Goal: Check status: Check status

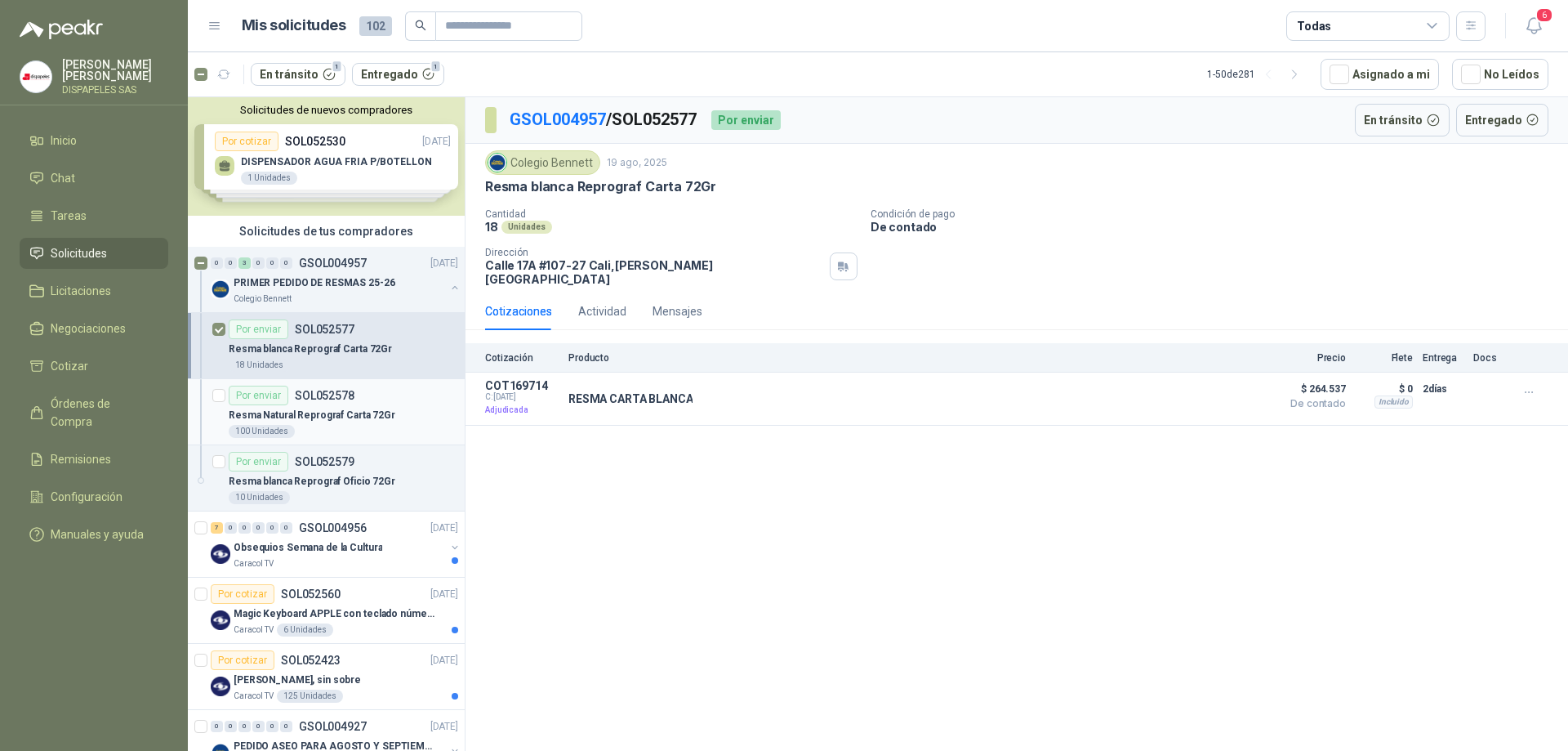
click at [212, 397] on article "Por enviar SOL052578 Resma Natural Reprograf Carta 72Gr 100 Unidades" at bounding box center [326, 411] width 277 height 66
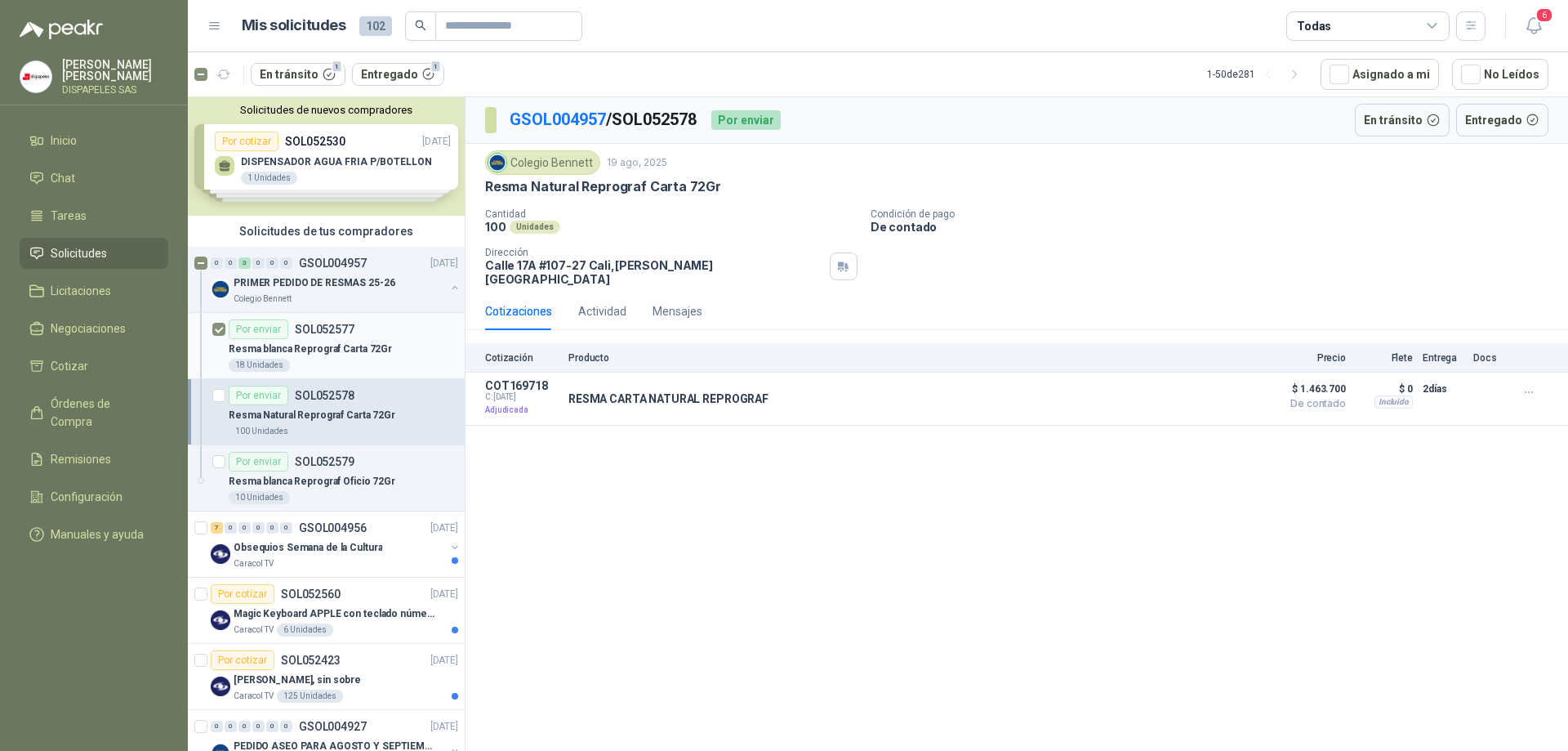
click at [264, 327] on div "Por enviar" at bounding box center [258, 329] width 59 height 20
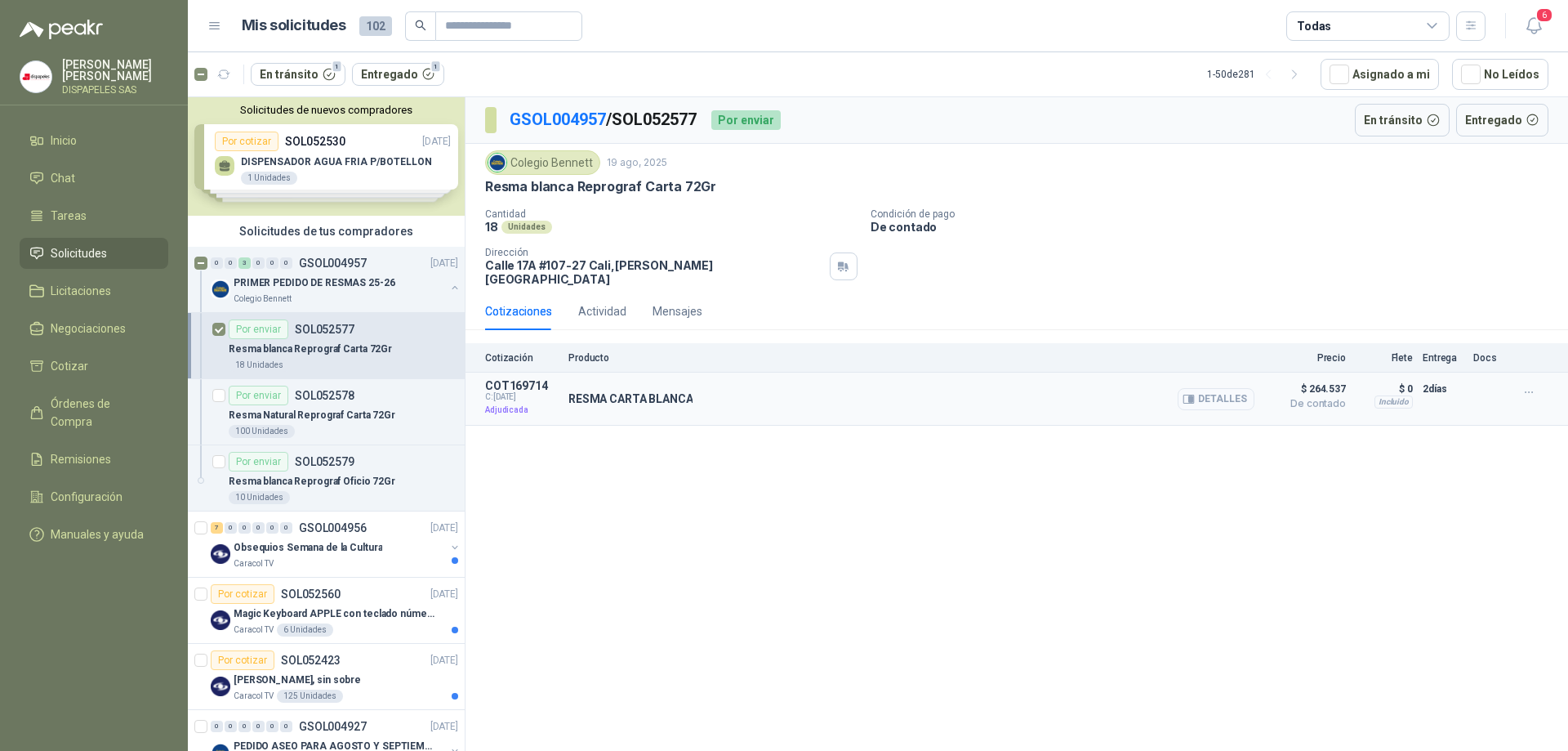
click at [1214, 388] on button "Detalles" at bounding box center [1215, 399] width 76 height 22
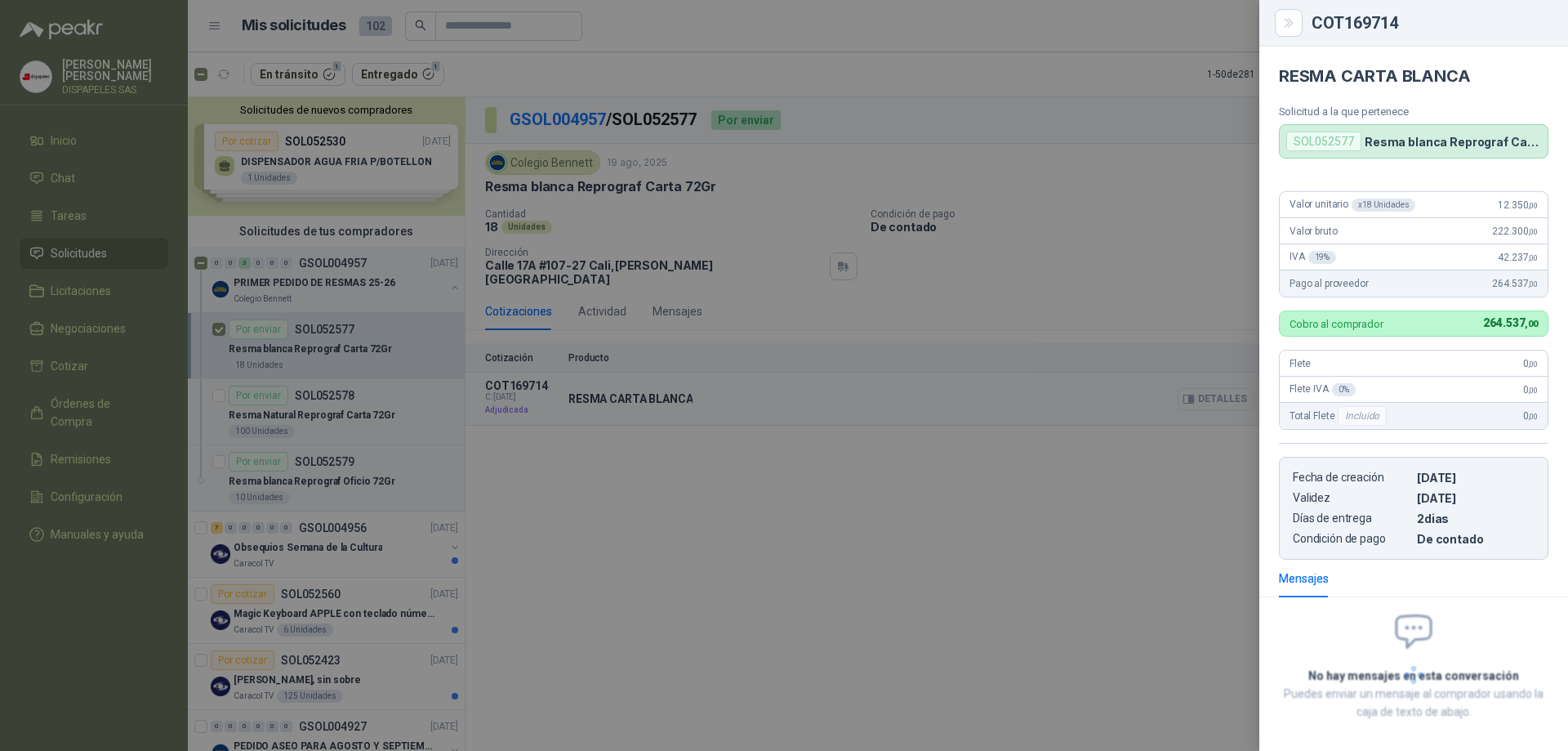
scroll to position [72, 0]
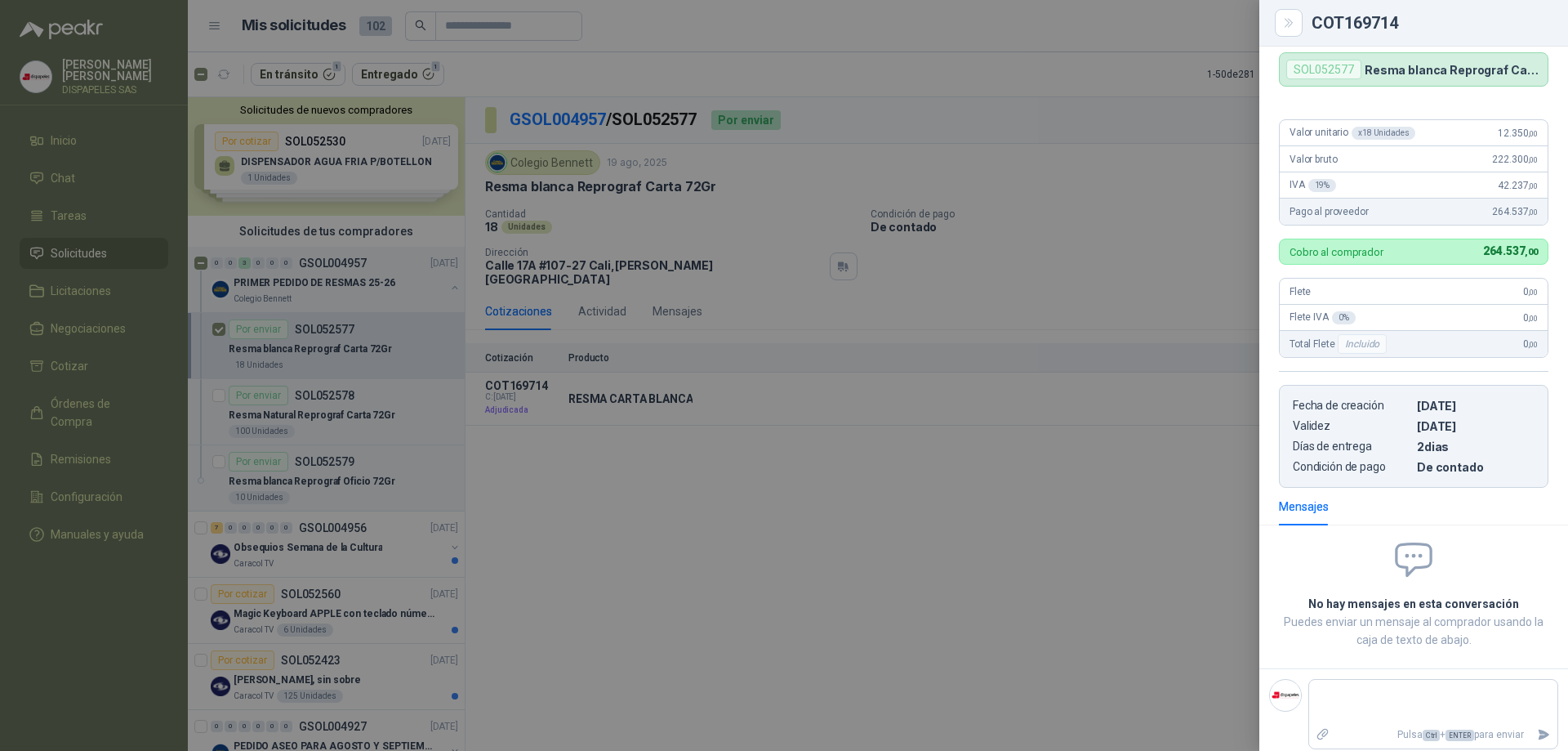
click at [936, 490] on div at bounding box center [784, 375] width 1568 height 751
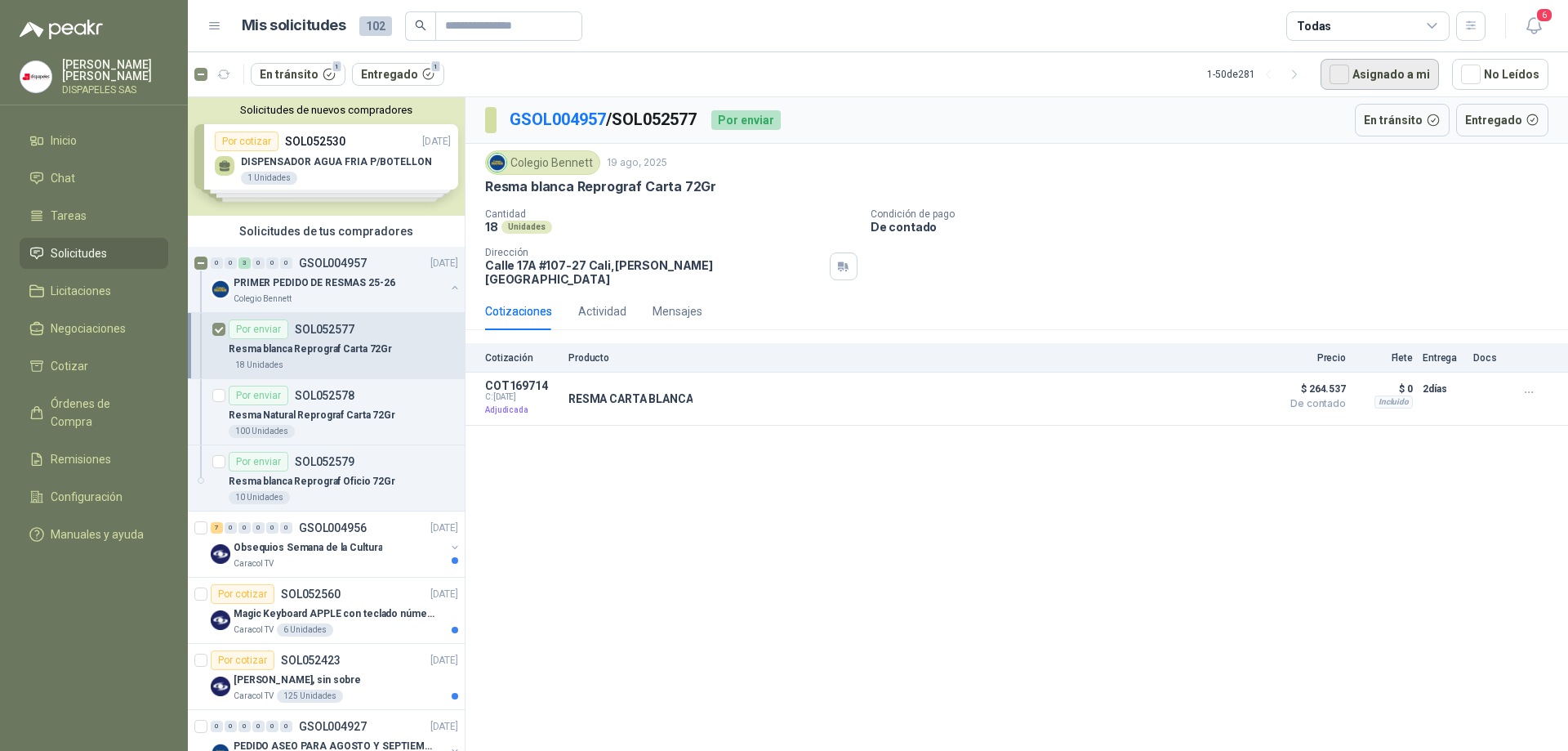
click at [1373, 72] on button "Asignado a mi" at bounding box center [1379, 74] width 118 height 31
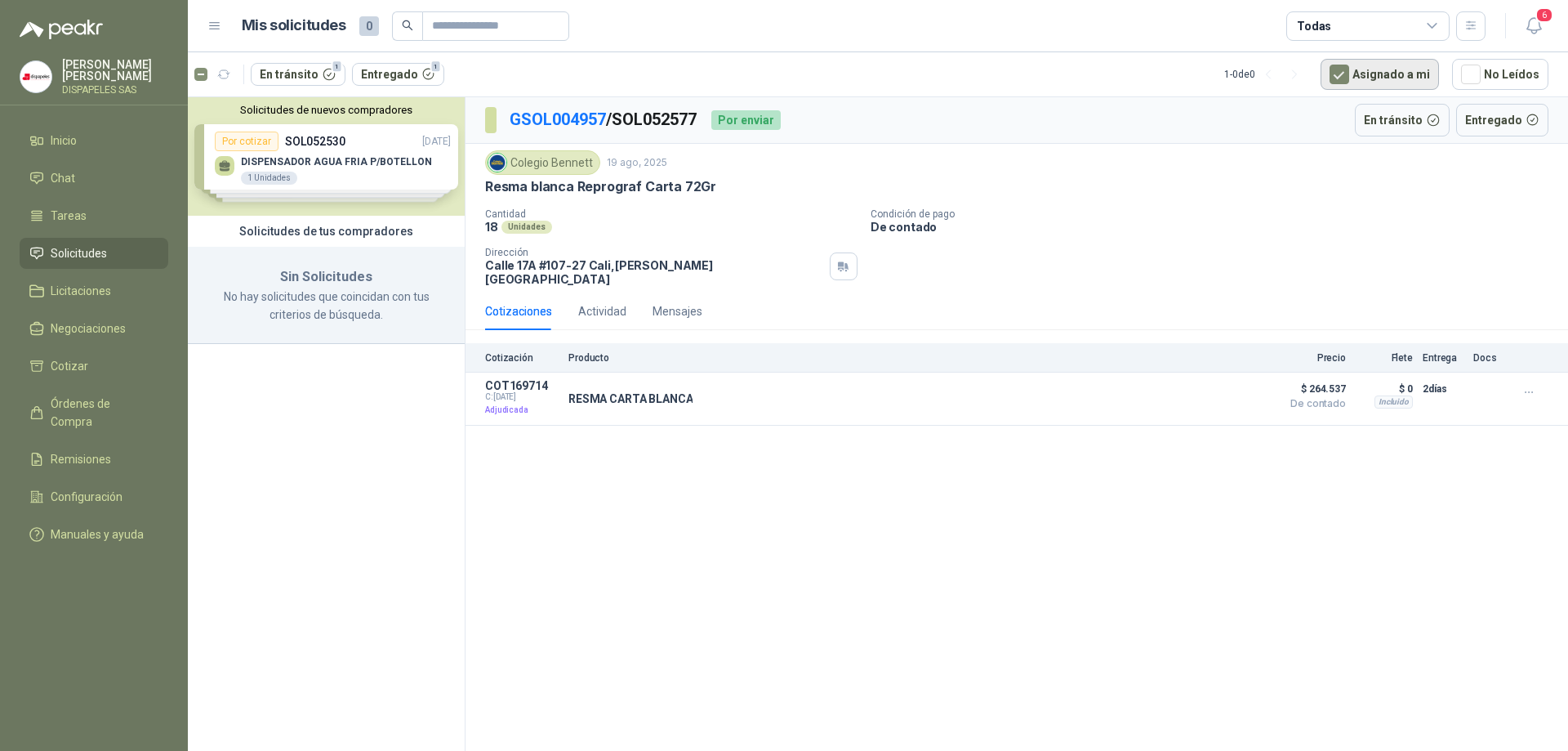
click at [1364, 73] on button "Asignado a mi" at bounding box center [1379, 74] width 118 height 31
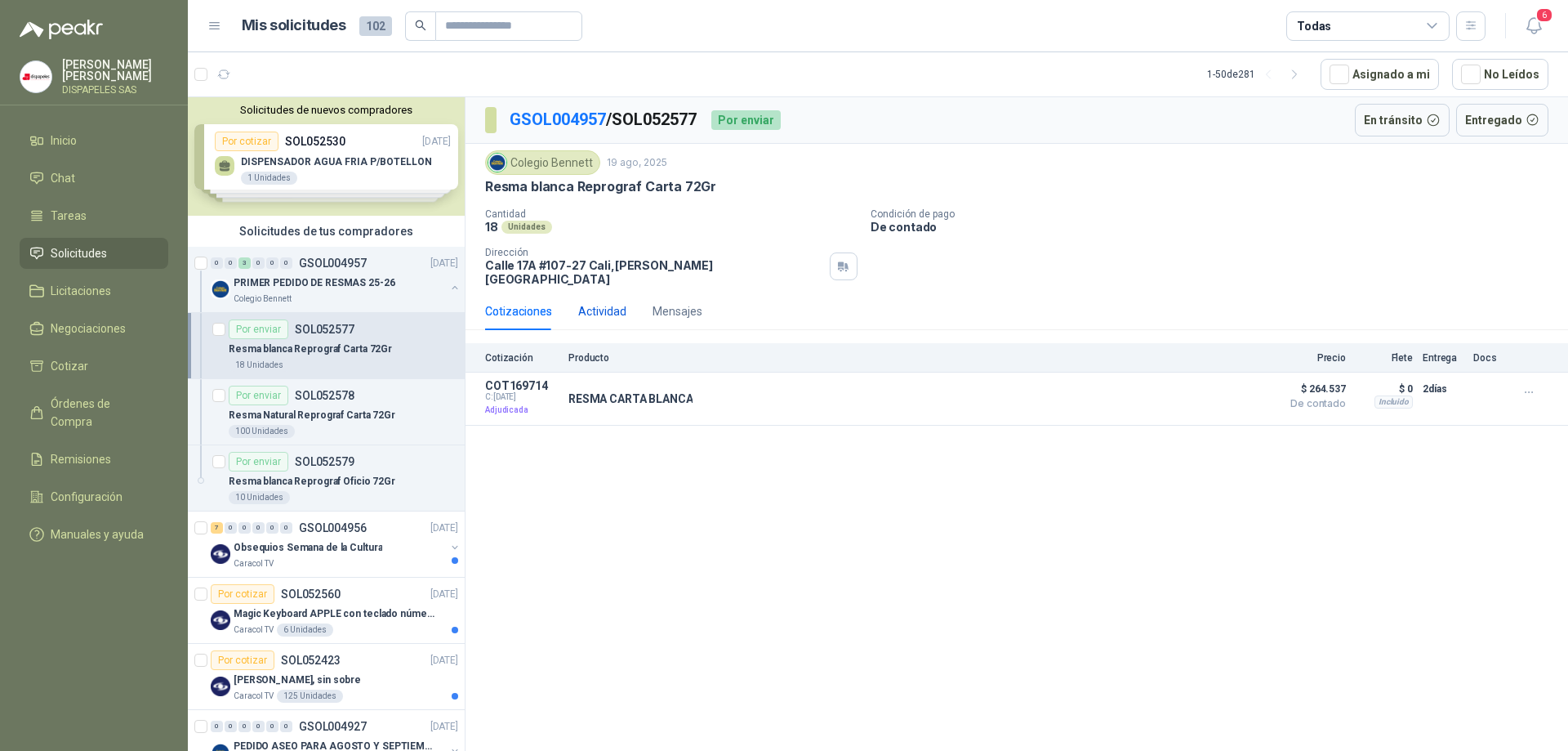
click at [598, 303] on div "Actividad" at bounding box center [602, 311] width 49 height 18
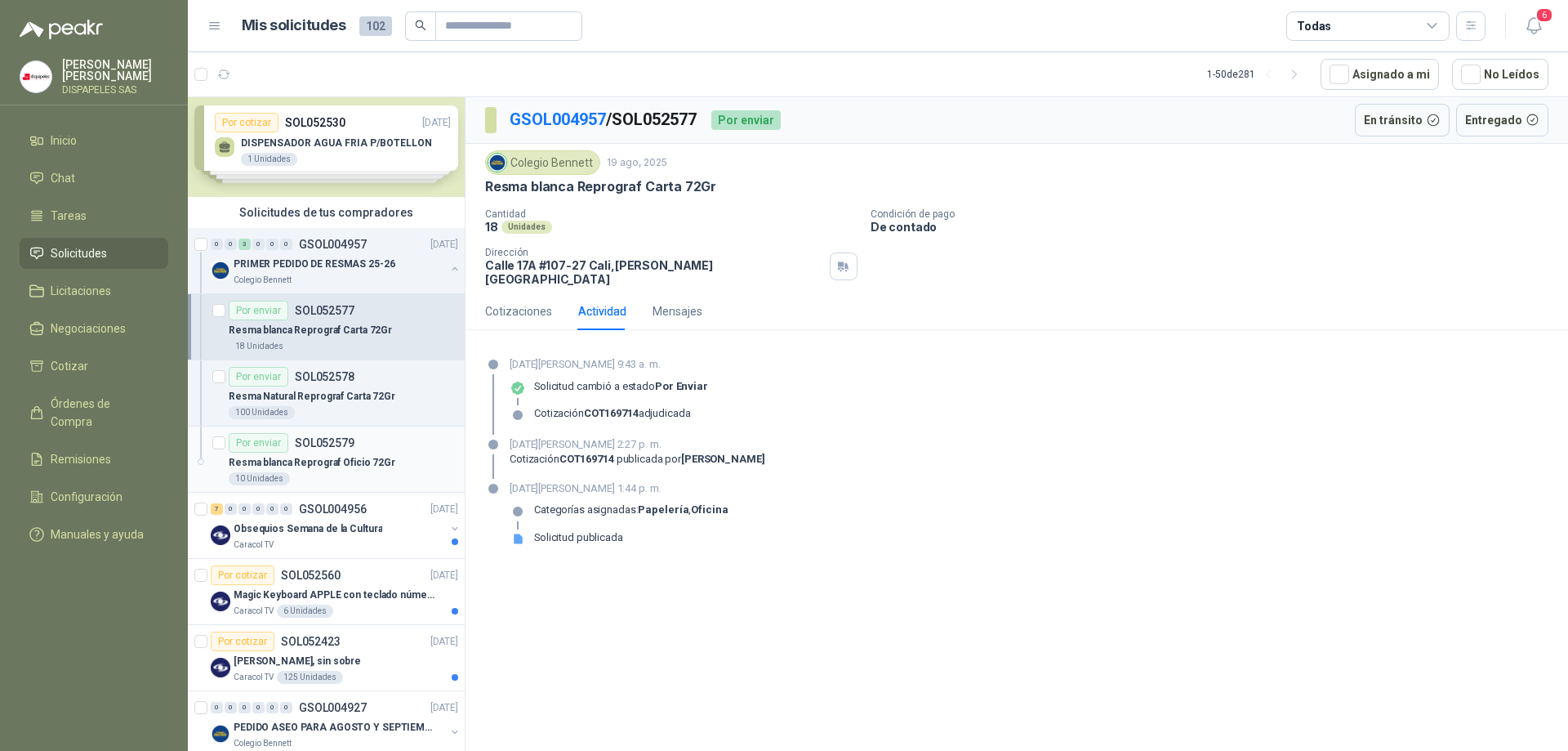
scroll to position [0, 0]
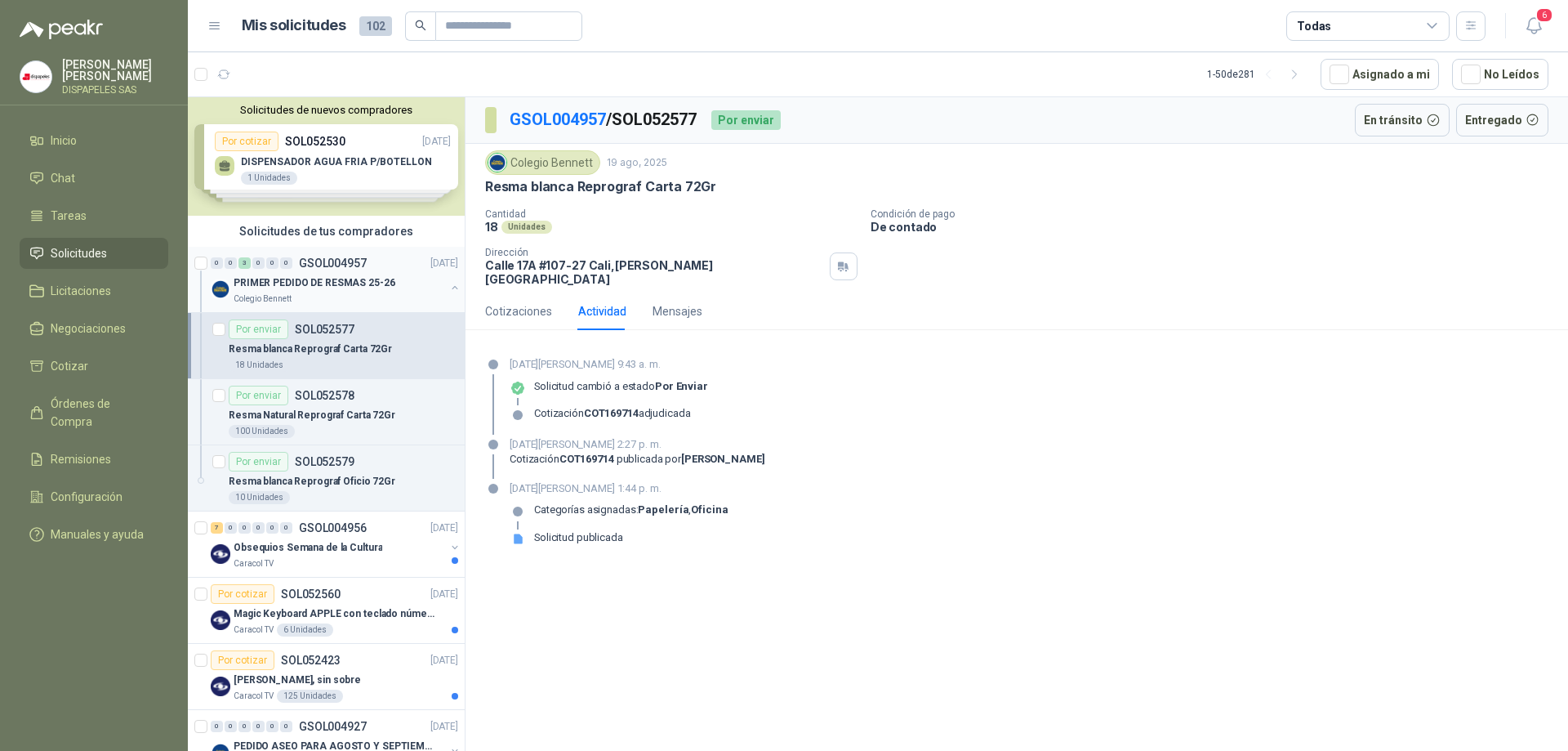
click at [263, 288] on p "PRIMER PEDIDO DE RESMAS 25-26" at bounding box center [314, 282] width 161 height 15
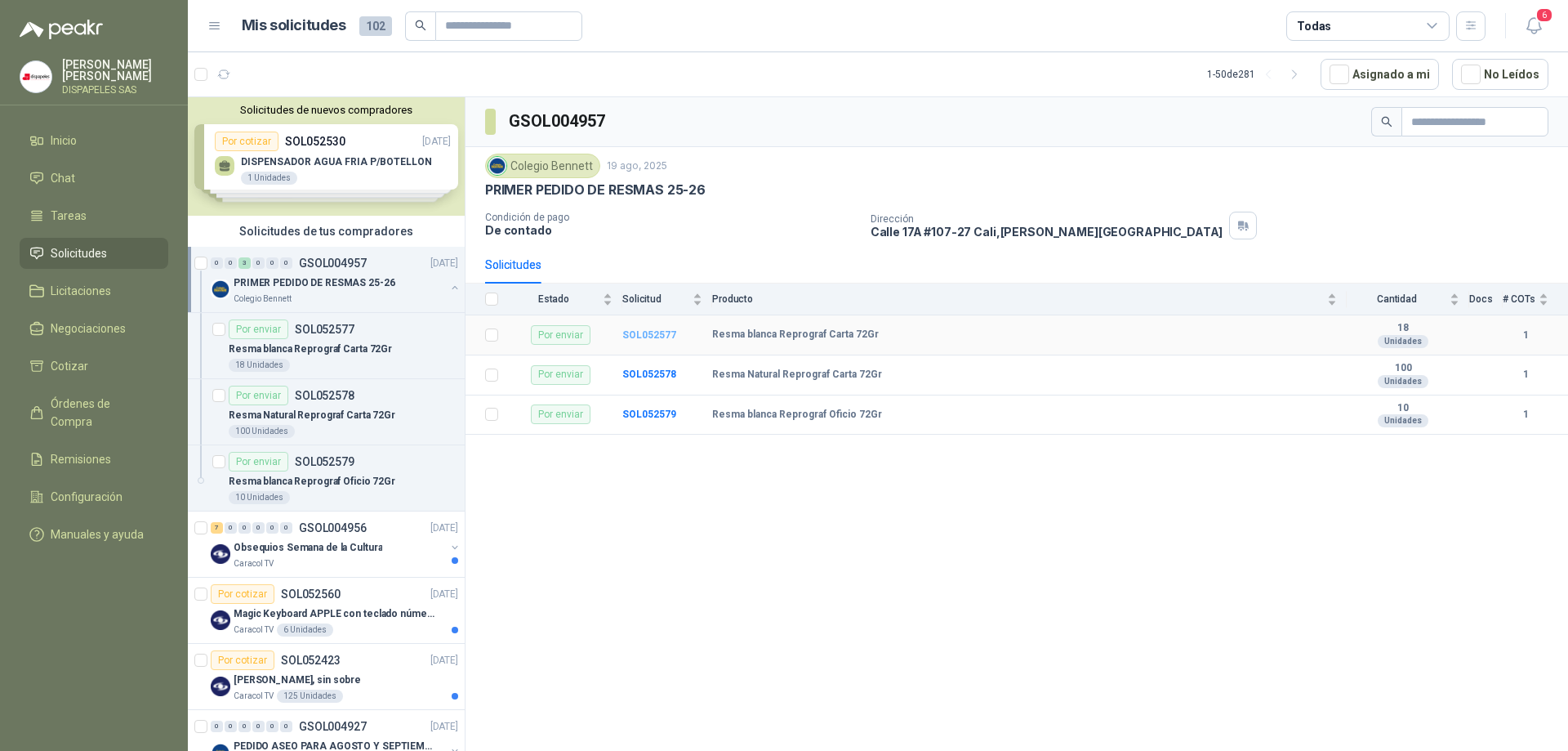
click at [638, 330] on b "SOL052577" at bounding box center [649, 335] width 53 height 11
click at [642, 330] on b "SOL052577" at bounding box center [649, 335] width 53 height 11
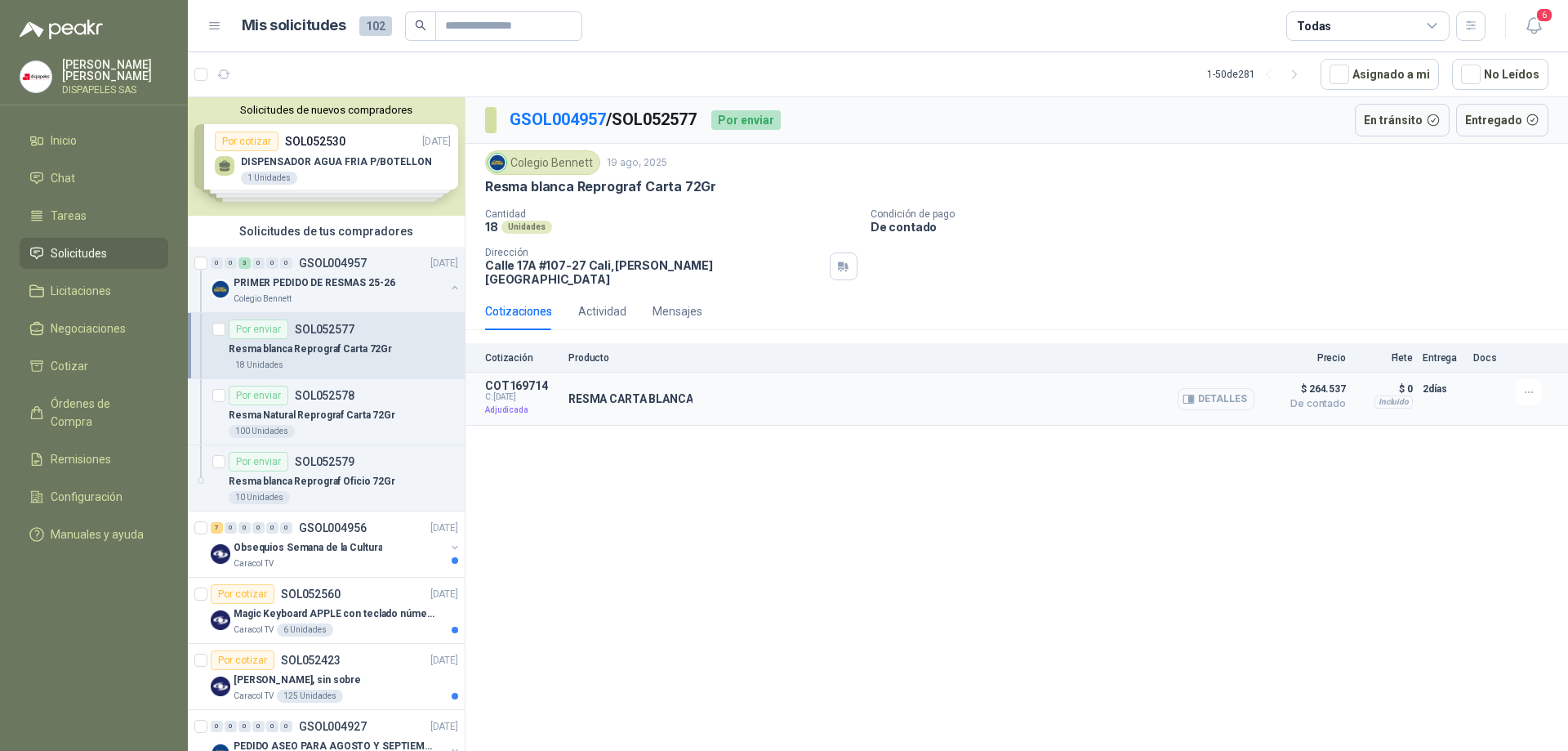
click at [1230, 388] on button "Detalles" at bounding box center [1215, 399] width 76 height 22
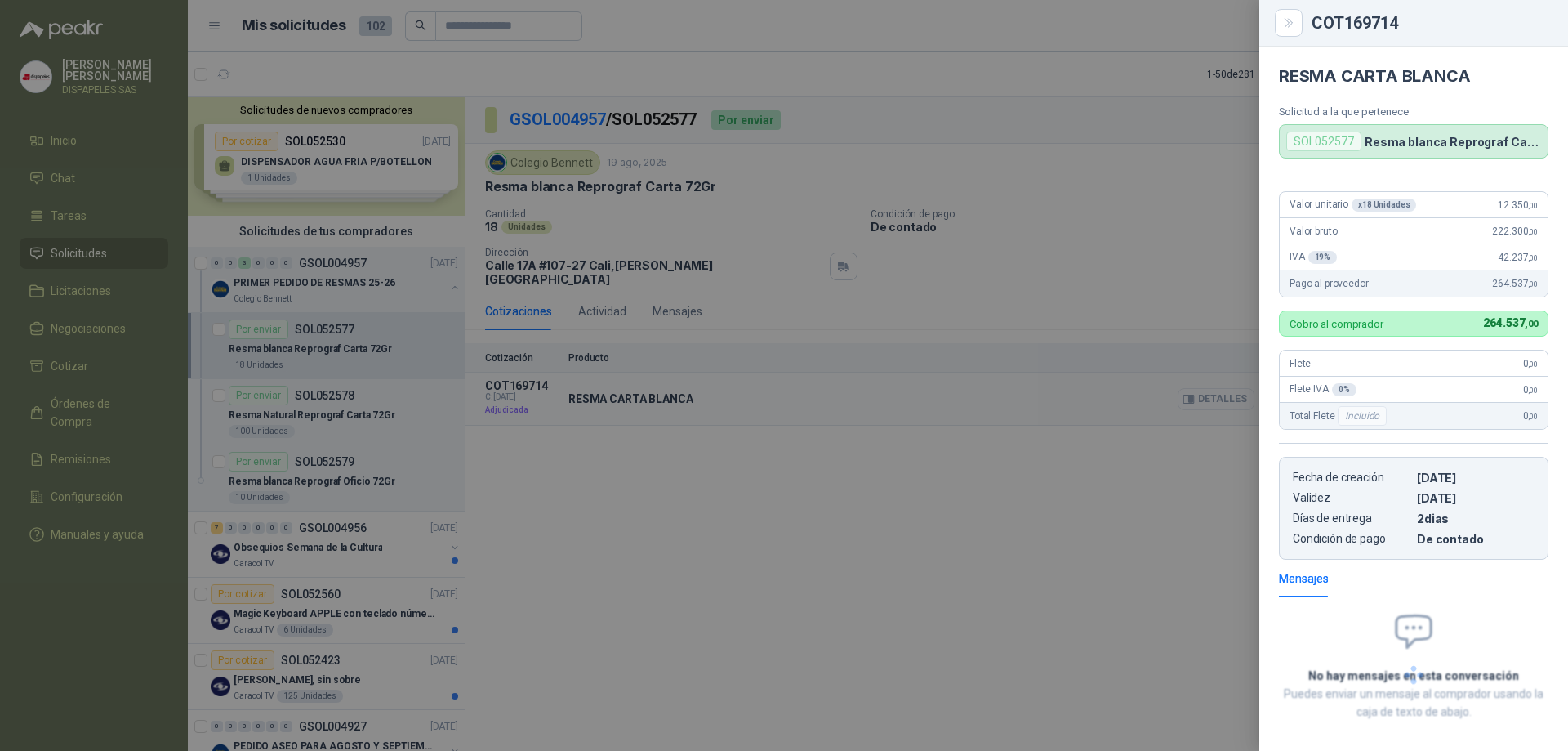
scroll to position [72, 0]
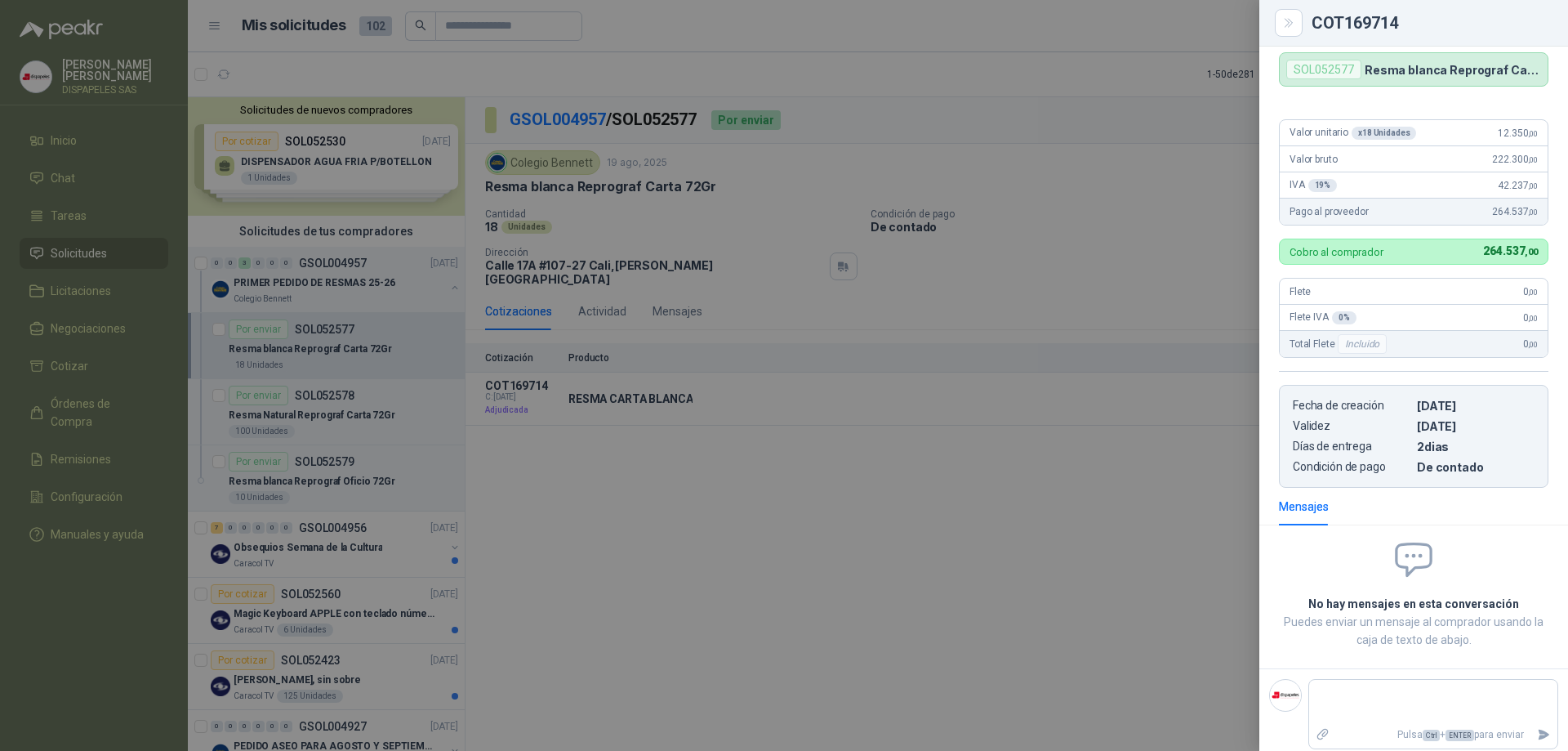
click at [1166, 388] on div at bounding box center [784, 375] width 1568 height 751
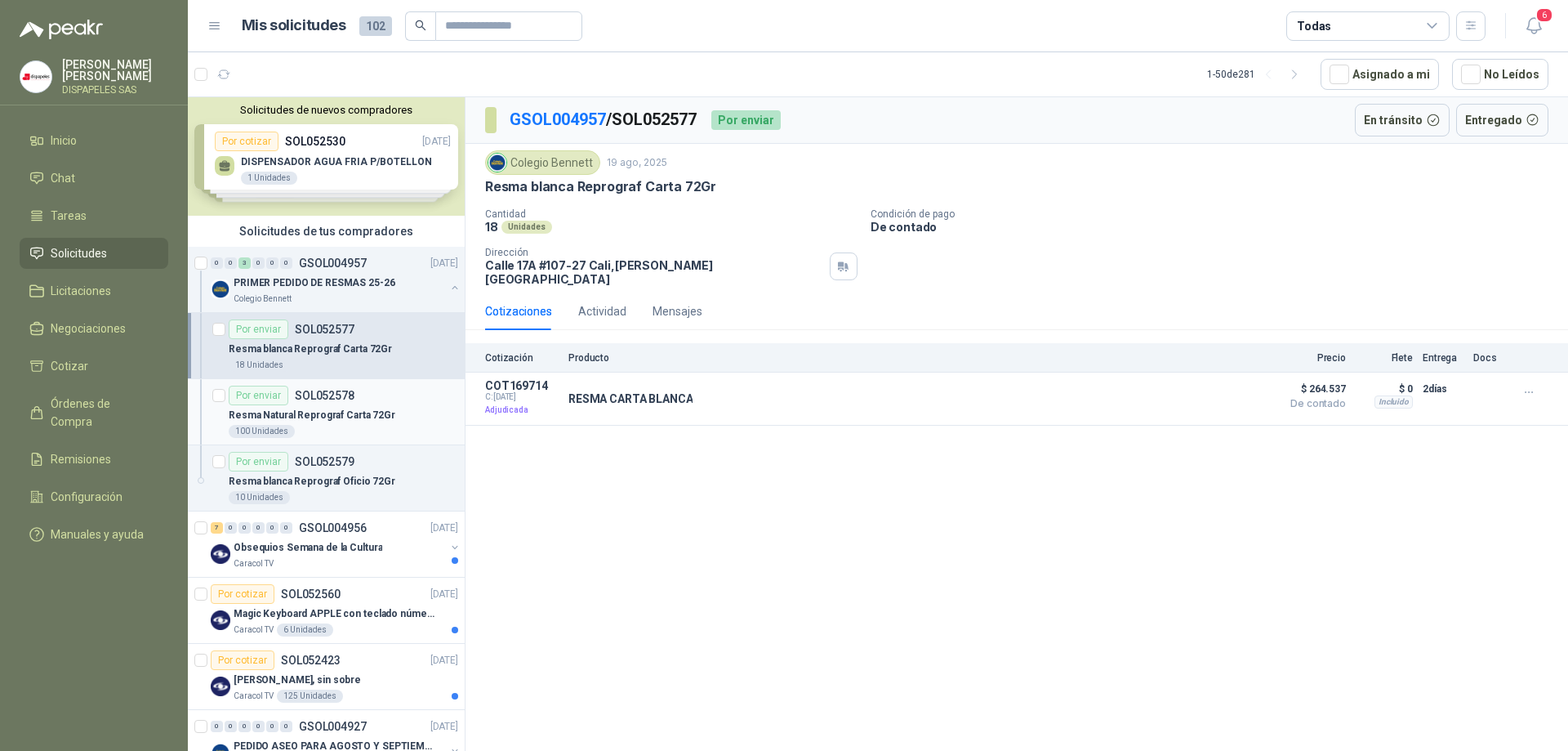
click at [320, 409] on p "Resma Natural Reprograf Carta 72Gr" at bounding box center [312, 415] width 167 height 15
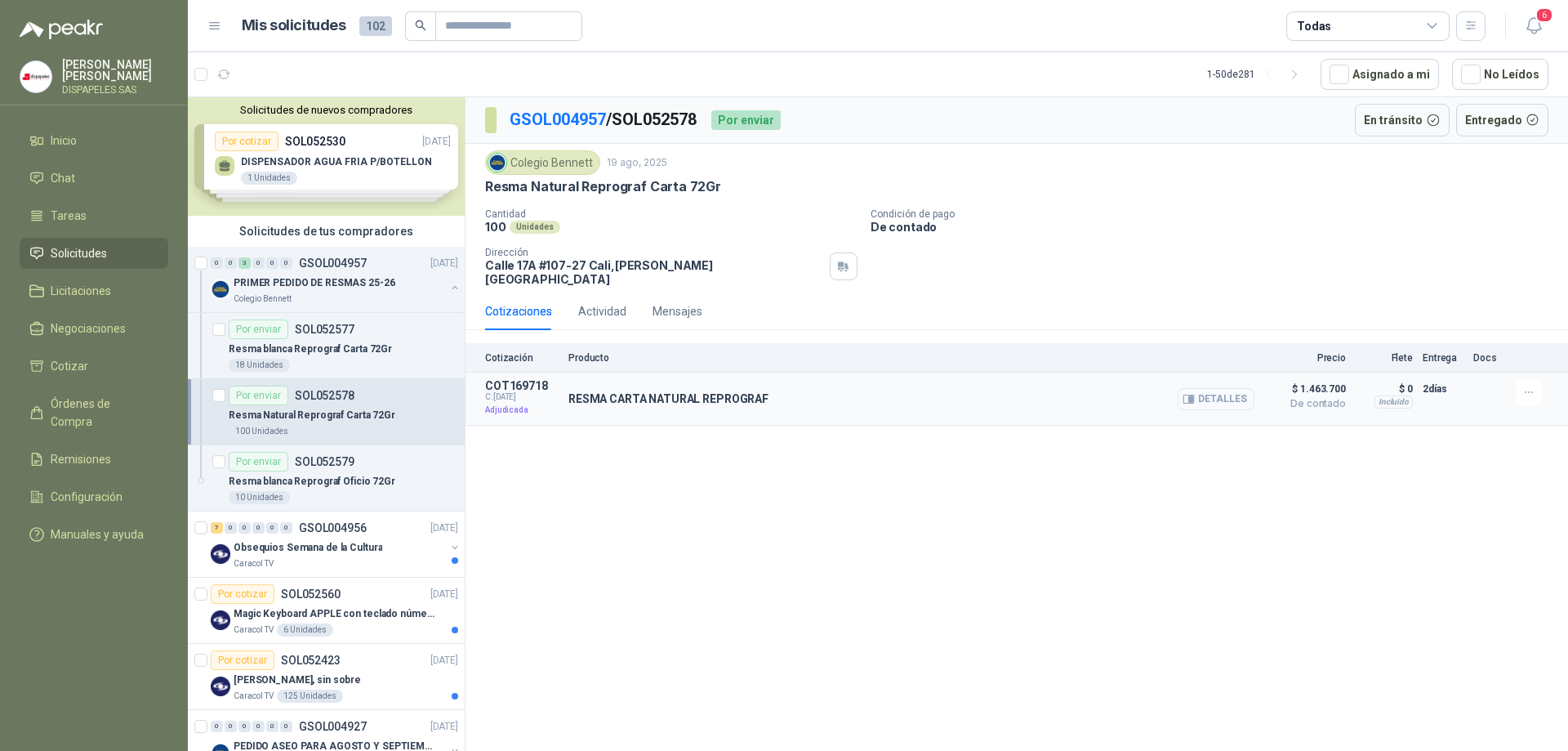
click at [1228, 393] on button "Detalles" at bounding box center [1215, 399] width 76 height 22
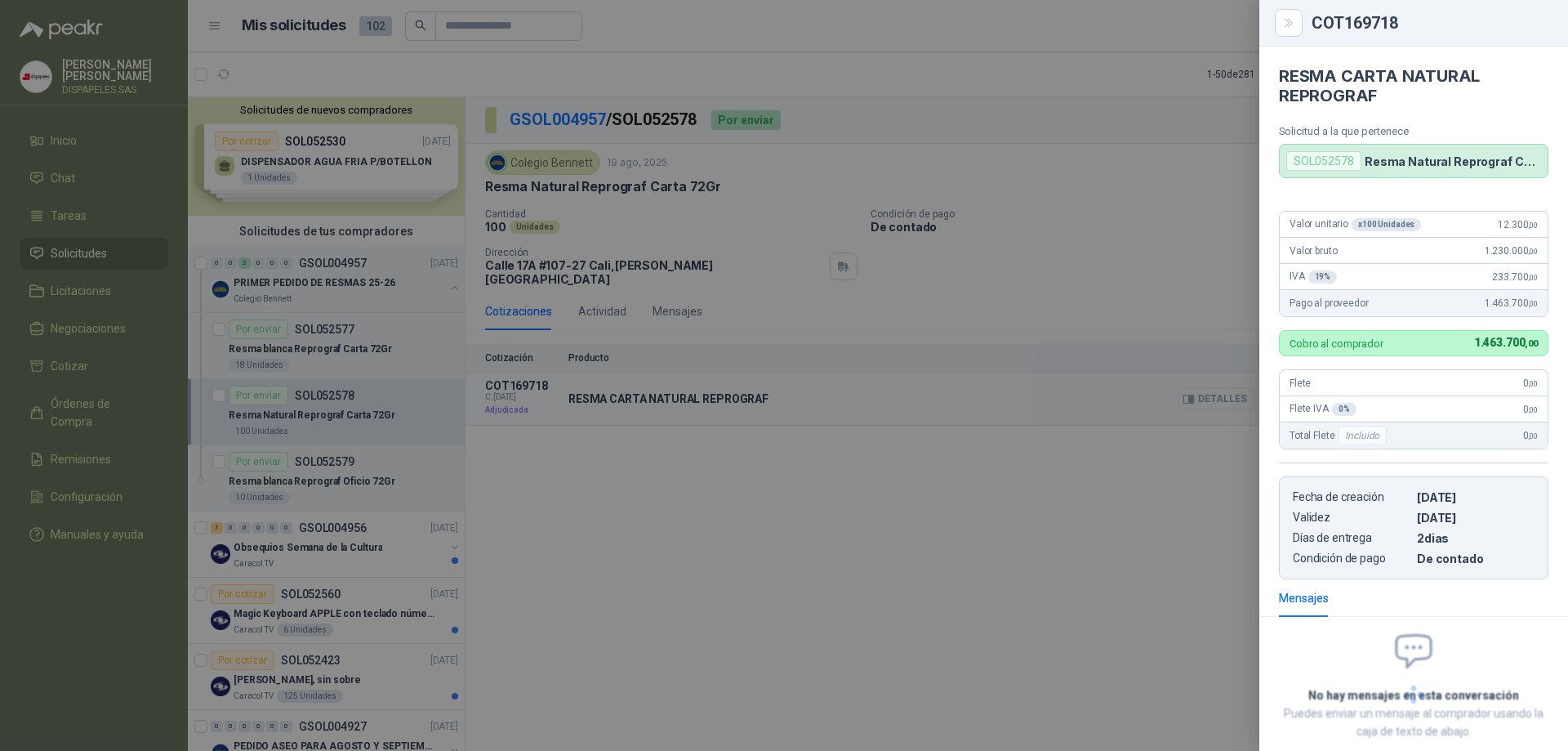
scroll to position [92, 0]
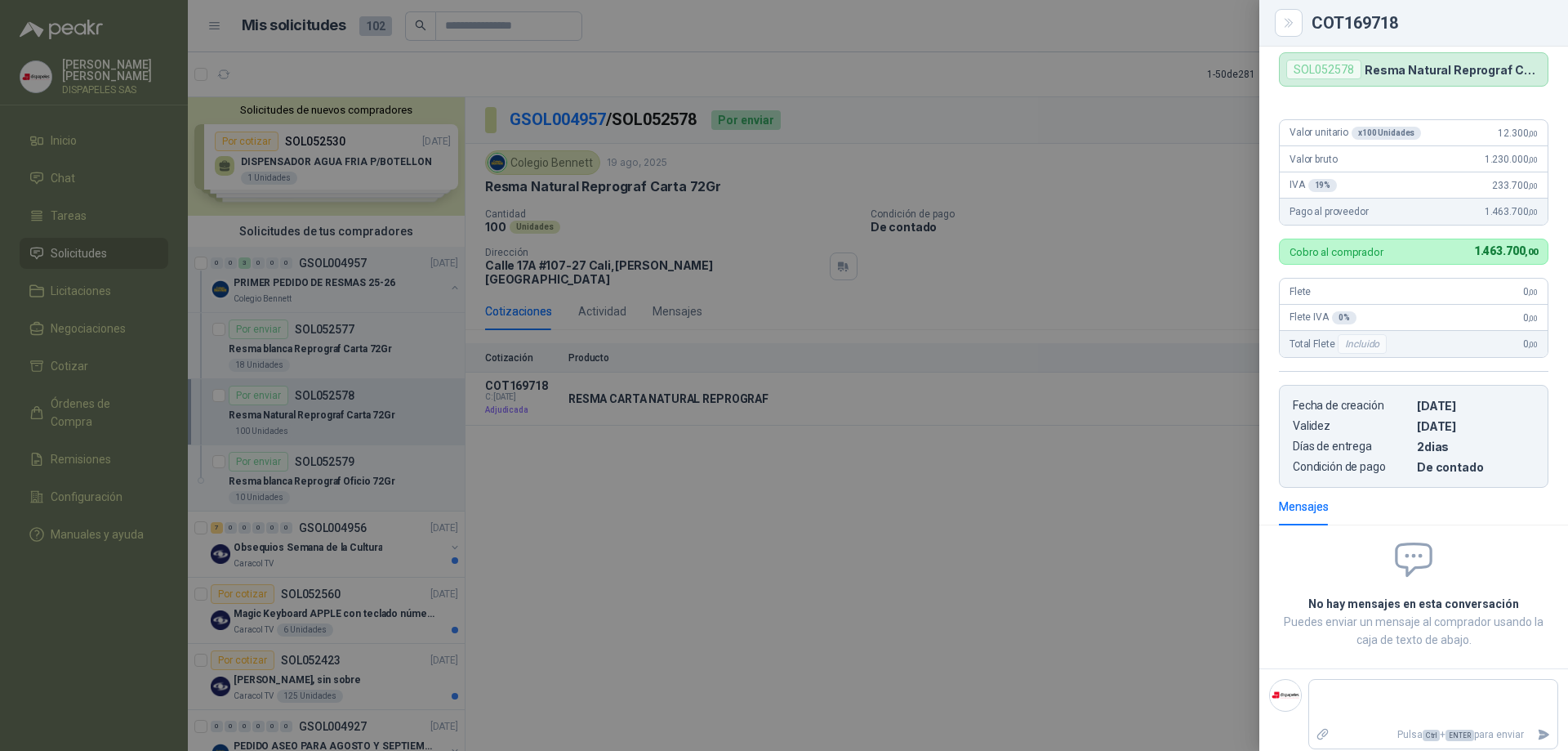
click at [1146, 370] on div at bounding box center [784, 375] width 1568 height 751
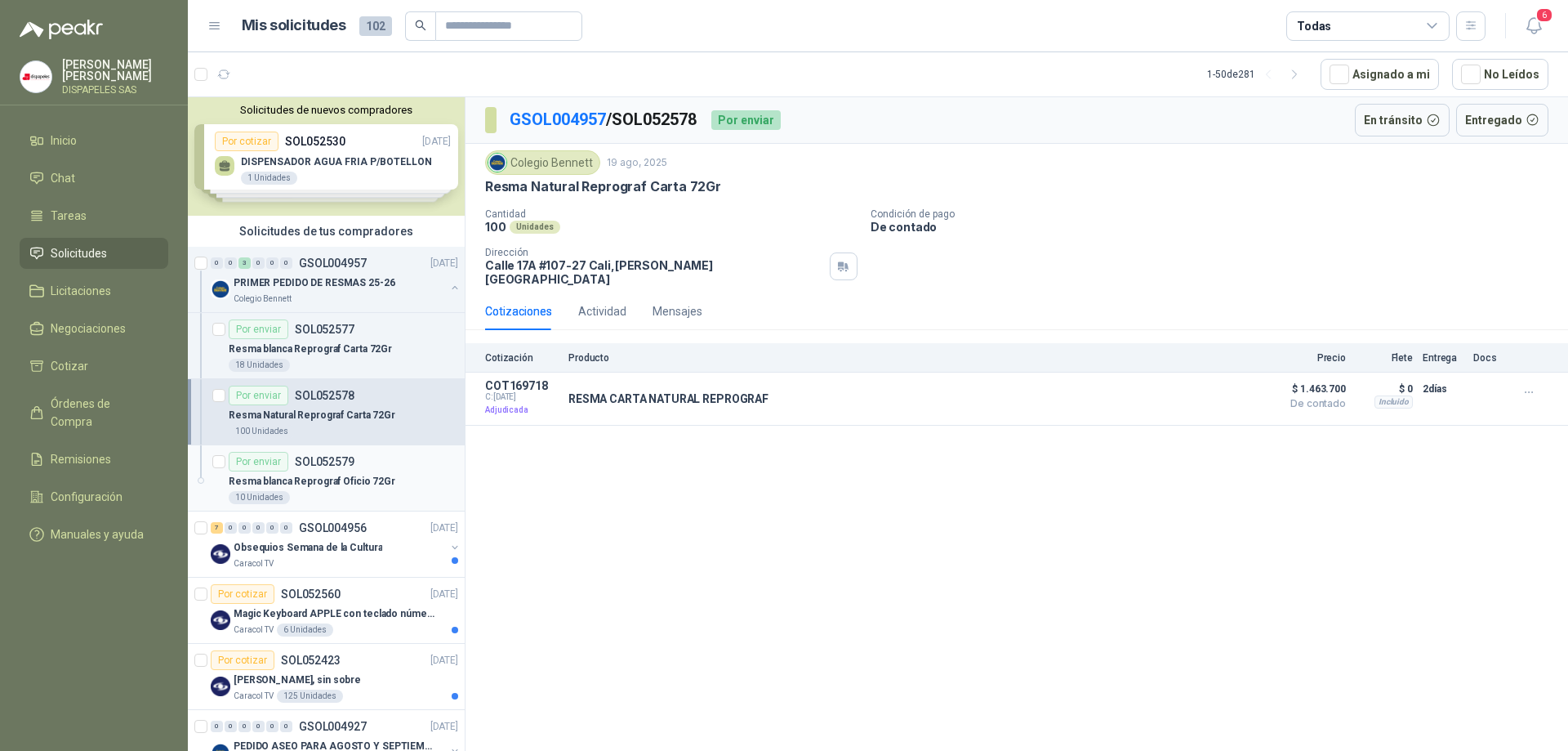
click at [315, 479] on p "Resma blanca Reprograf Oficio 72Gr" at bounding box center [312, 481] width 167 height 15
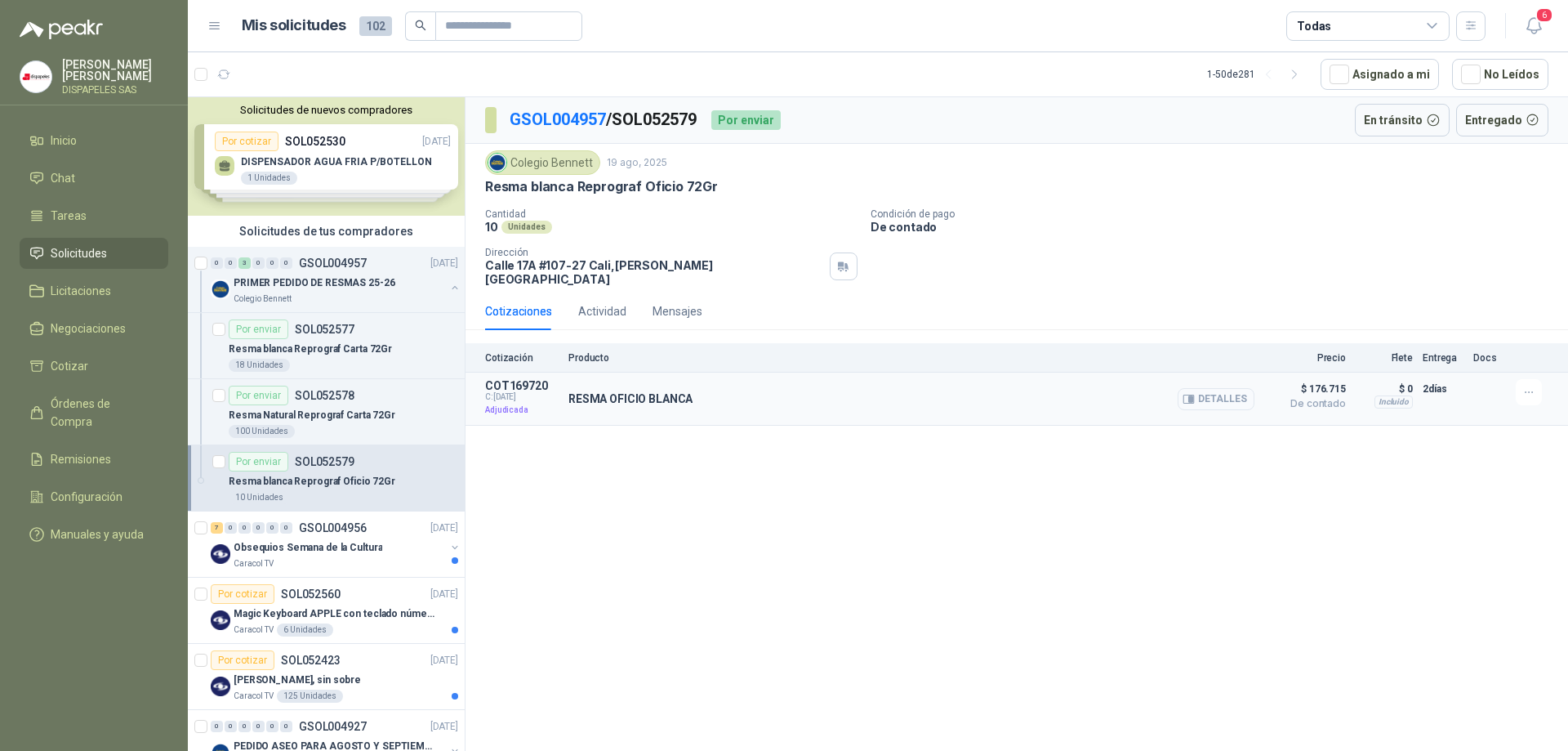
click at [1206, 388] on button "Detalles" at bounding box center [1215, 399] width 76 height 22
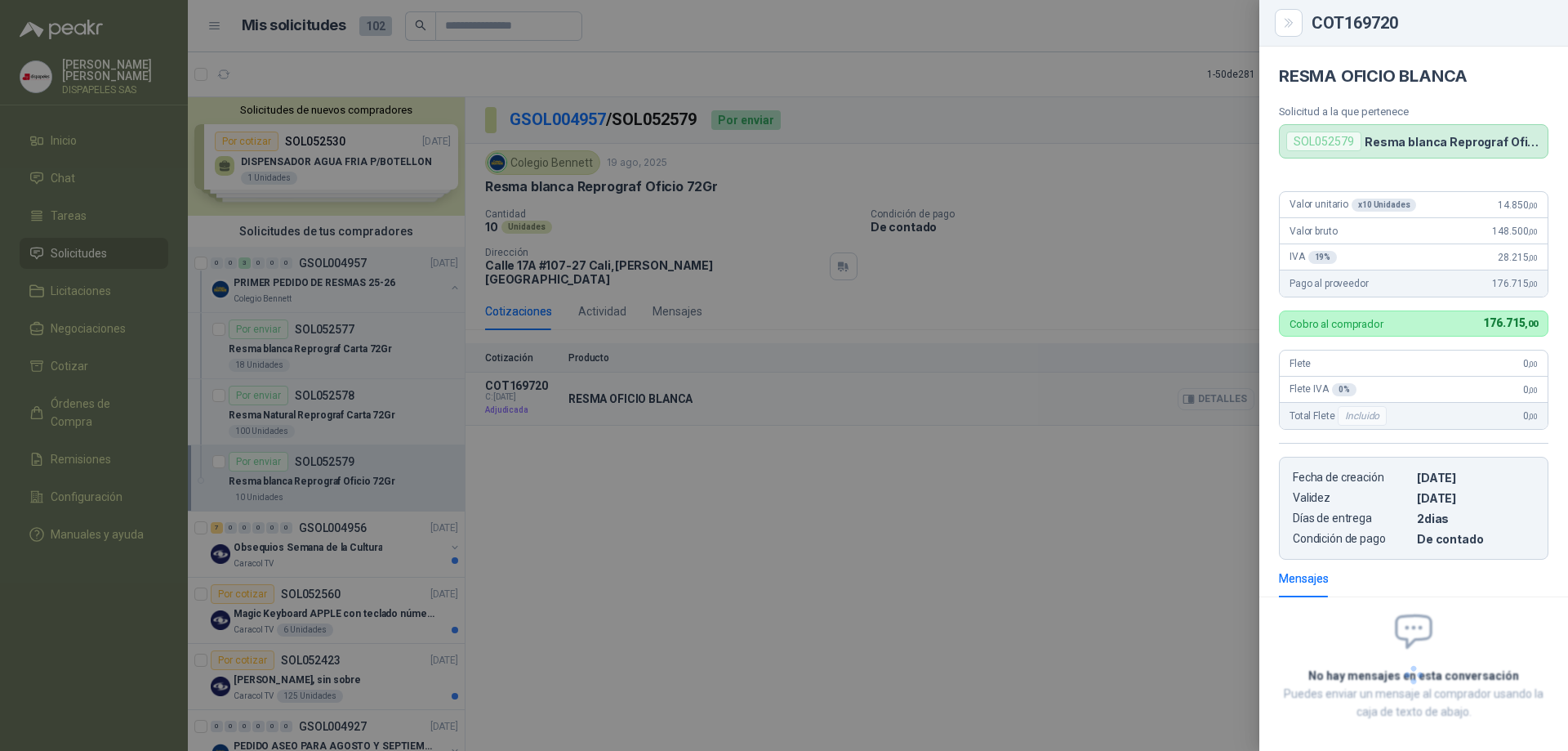
scroll to position [72, 0]
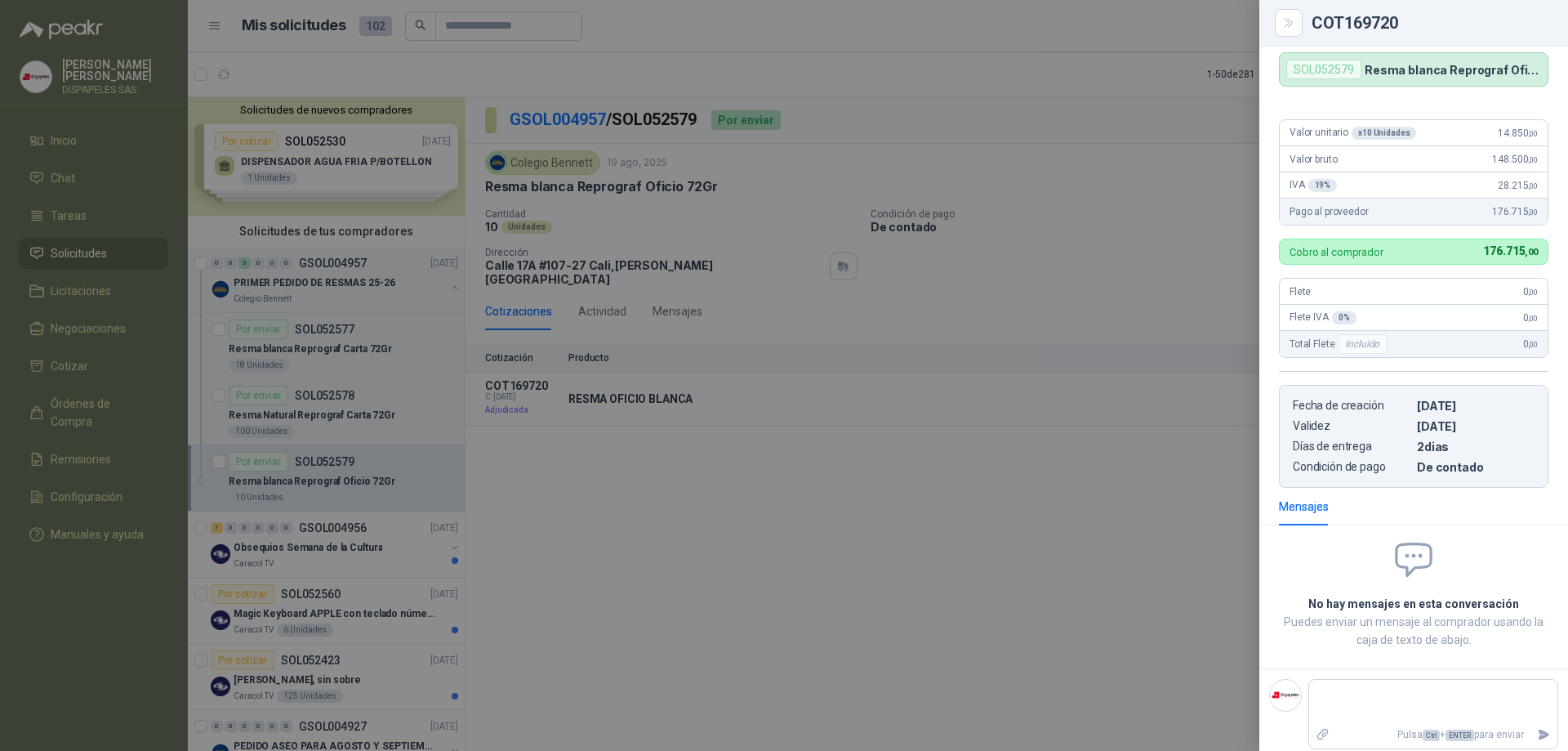
click at [832, 515] on div at bounding box center [784, 375] width 1568 height 751
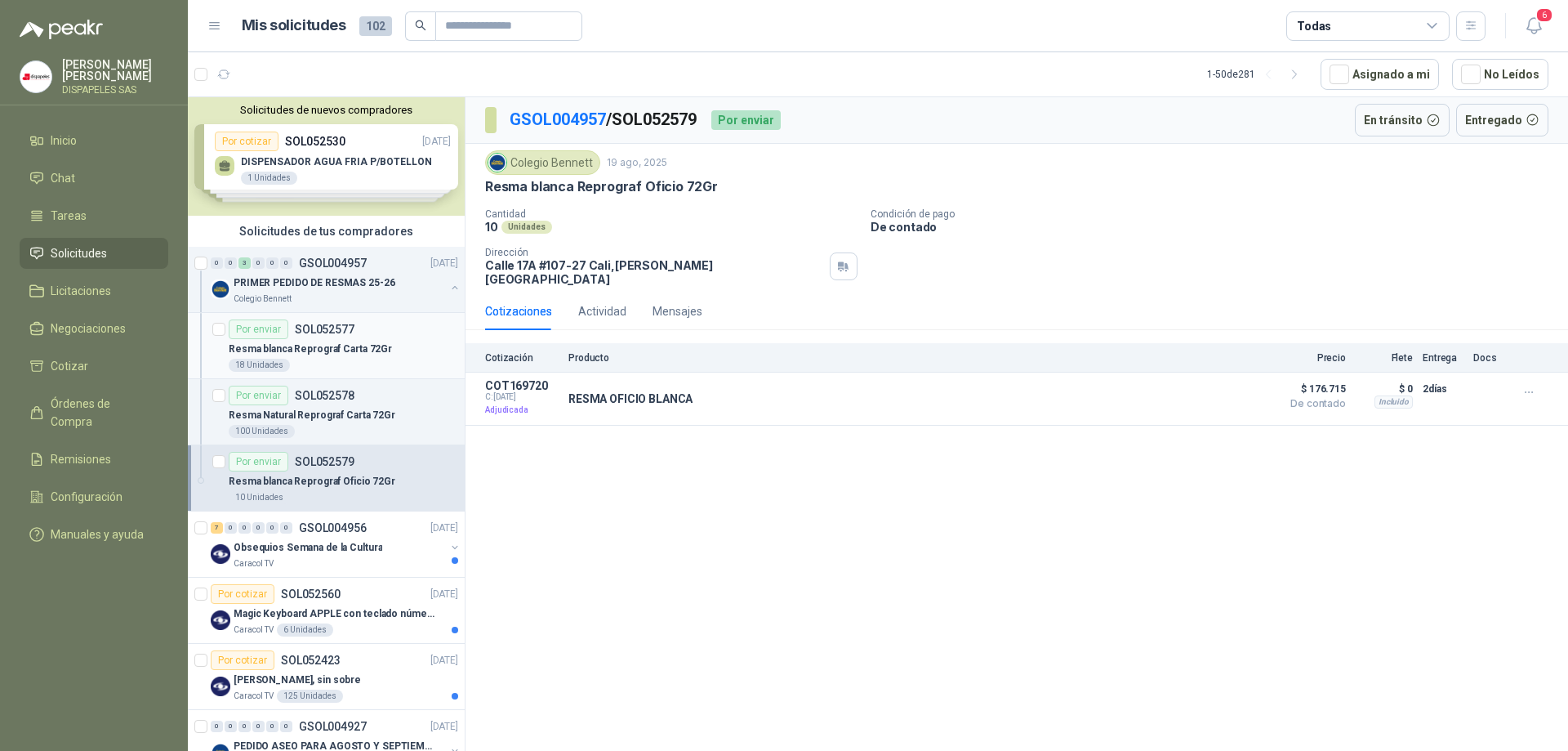
click at [307, 338] on div "Por enviar SOL052577" at bounding box center [292, 329] width 126 height 20
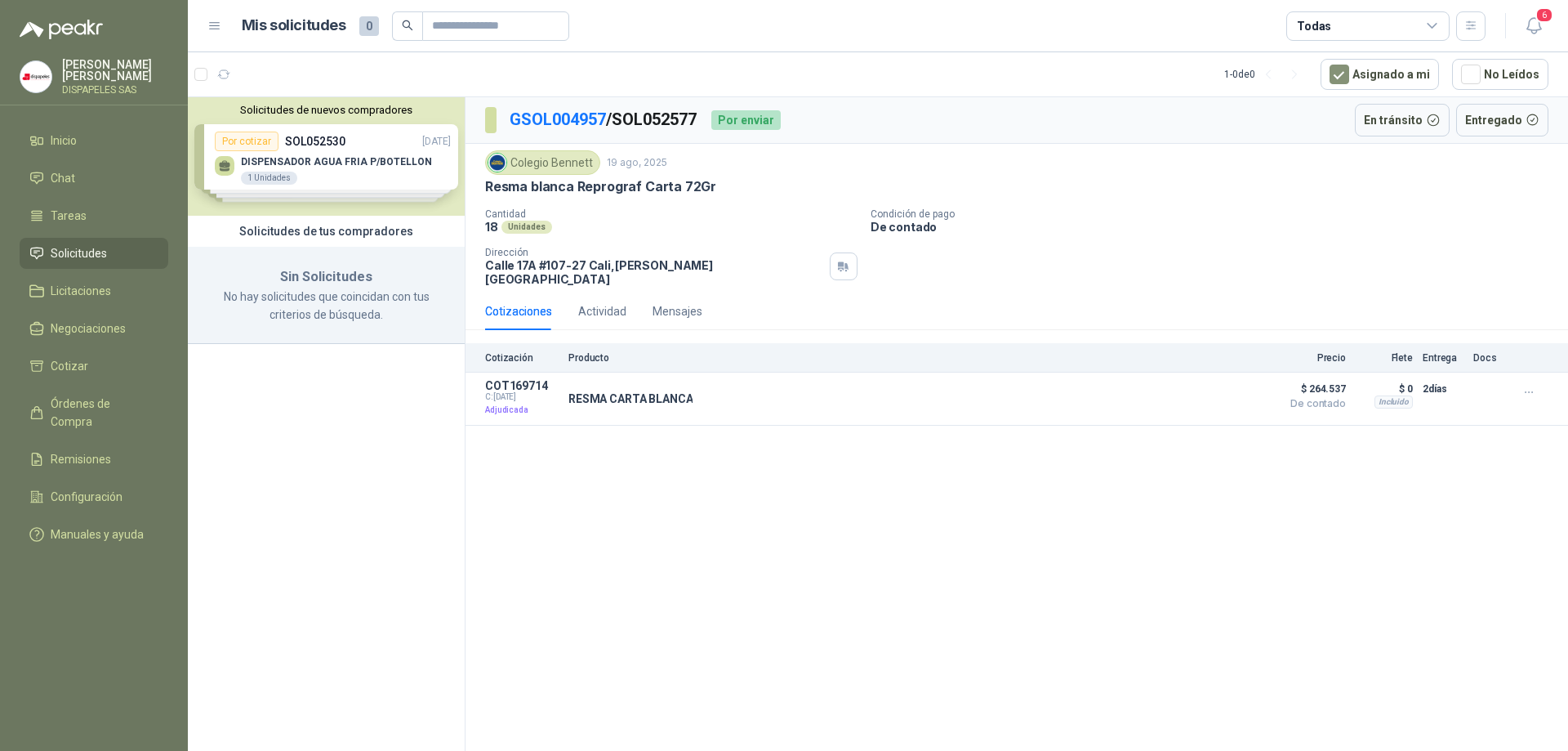
click at [647, 542] on div "GSOL004957 / SOL052577 Por enviar En tránsito Entregado Colegio [PERSON_NAME] […" at bounding box center [1017, 427] width 1103 height 659
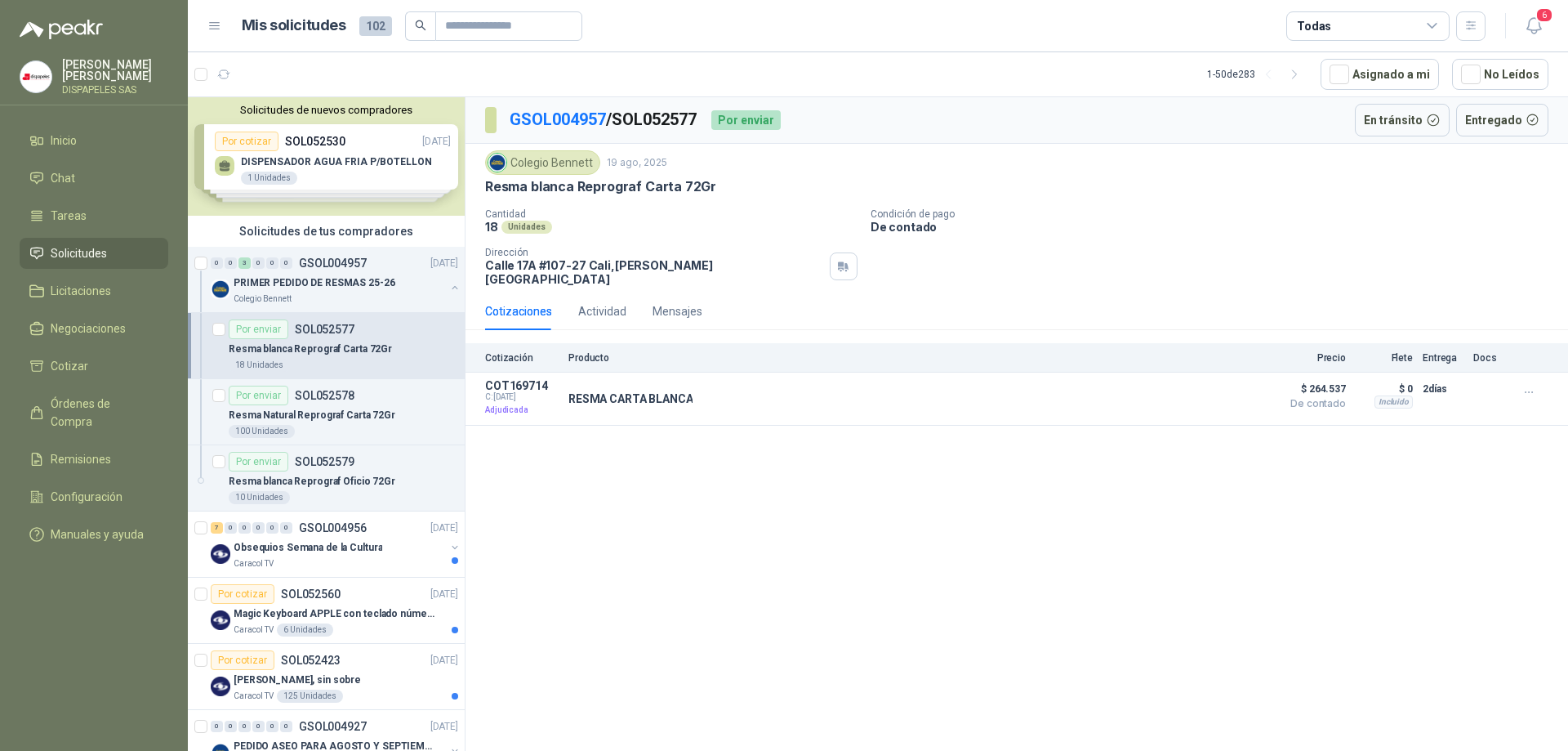
click at [337, 335] on p "SOL052577" at bounding box center [324, 329] width 59 height 11
click at [1537, 27] on icon "button" at bounding box center [1533, 25] width 20 height 20
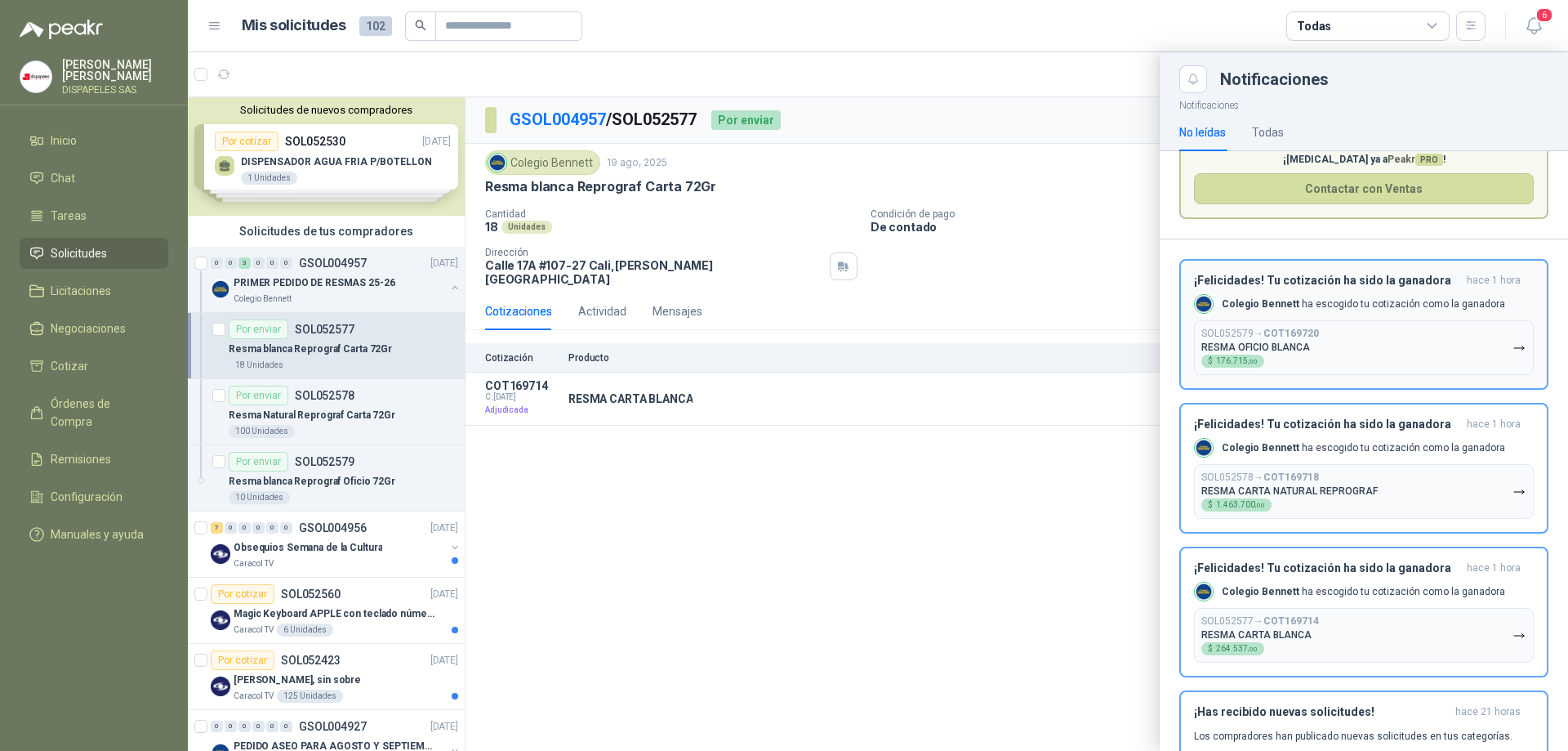
scroll to position [82, 0]
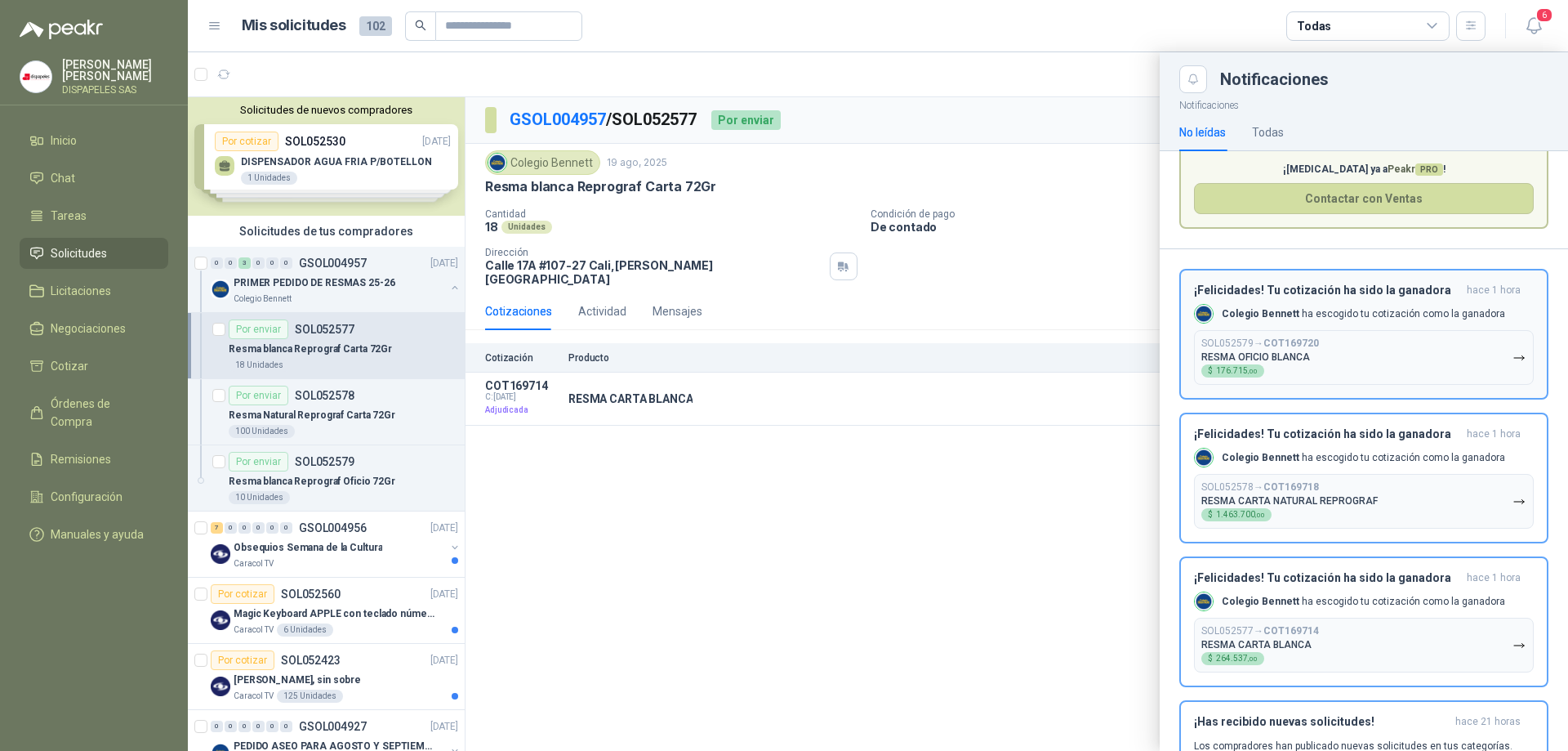
click at [1512, 355] on icon "button" at bounding box center [1518, 358] width 14 height 14
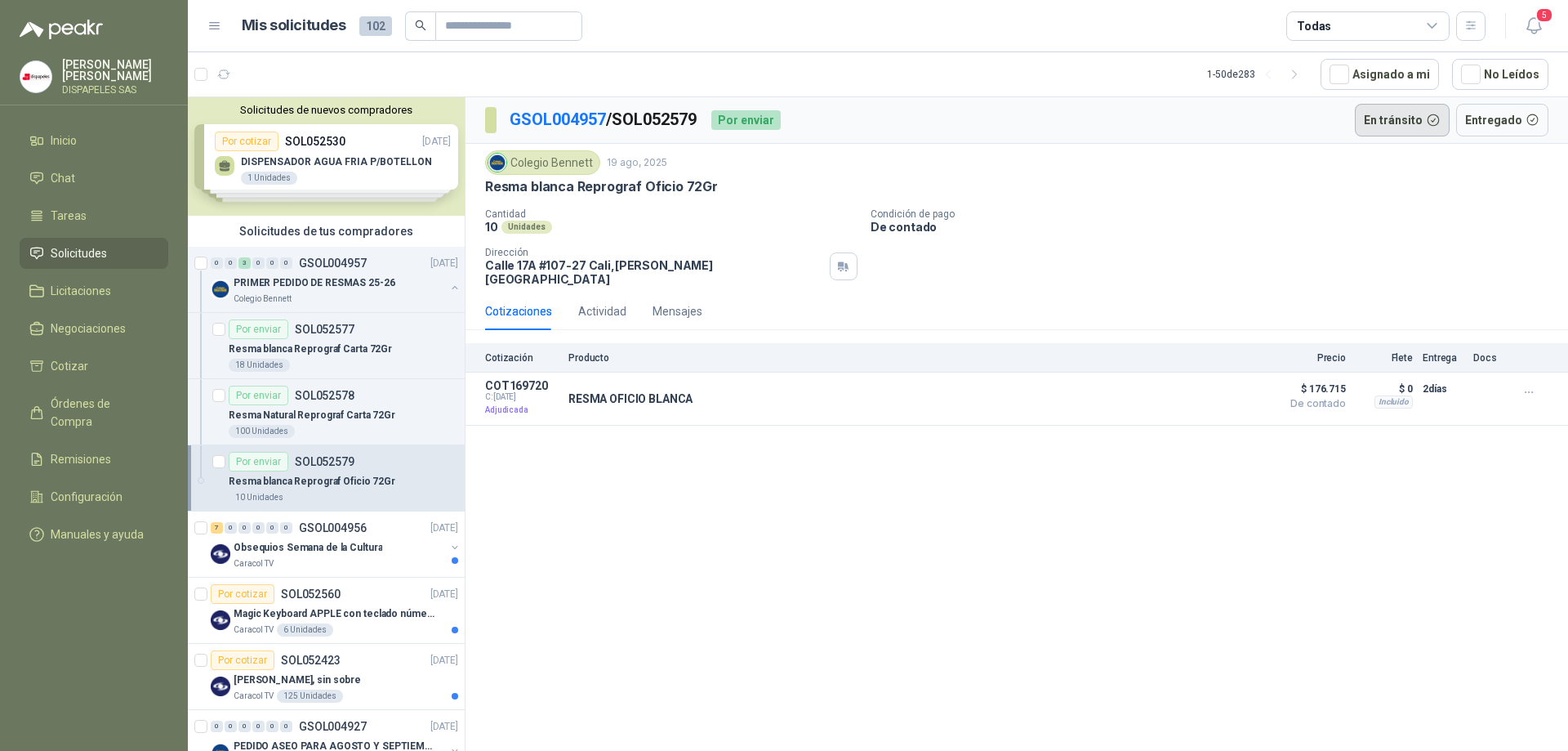
click at [1430, 120] on button "En tránsito" at bounding box center [1401, 120] width 94 height 32
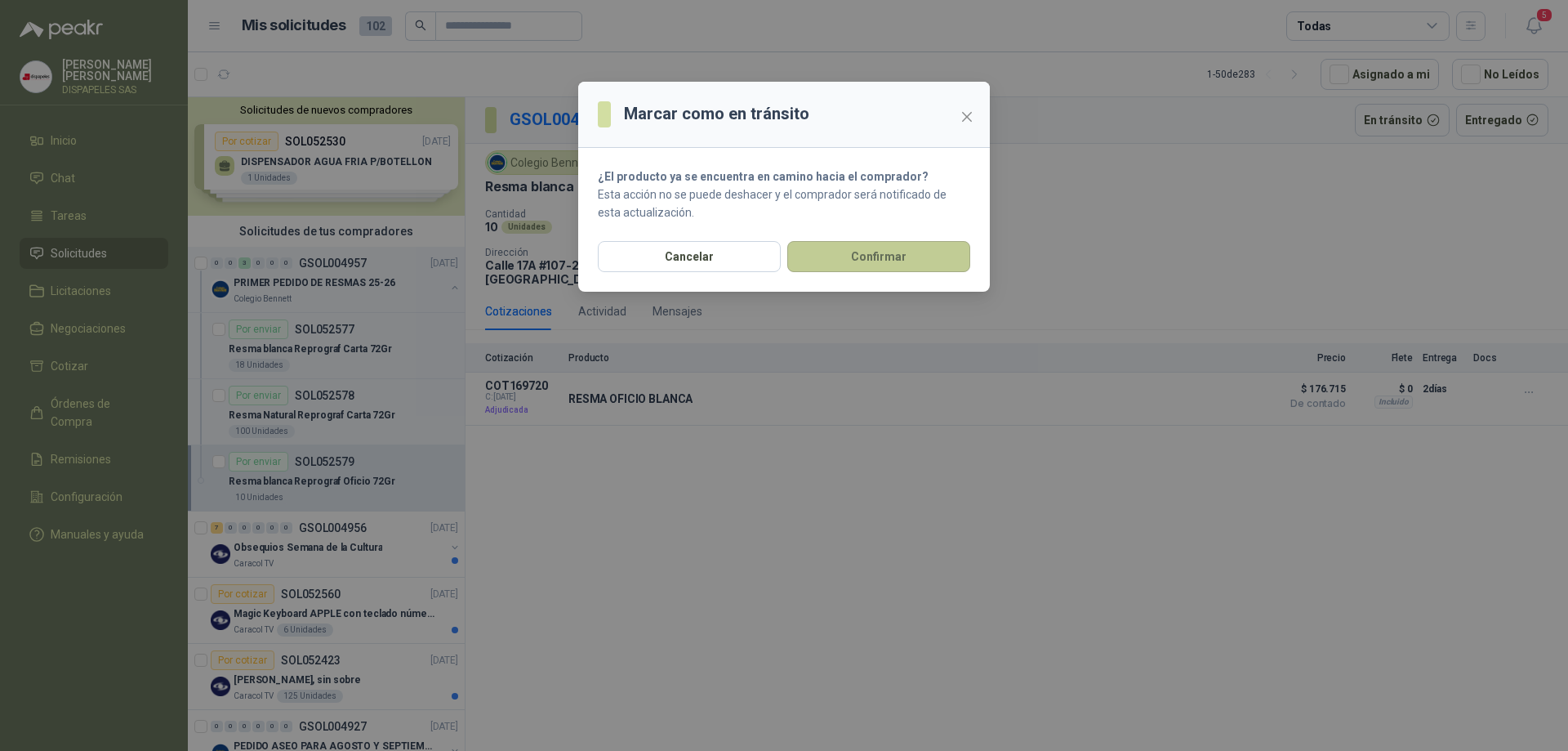
click at [920, 255] on button "Confirmar" at bounding box center [878, 257] width 183 height 31
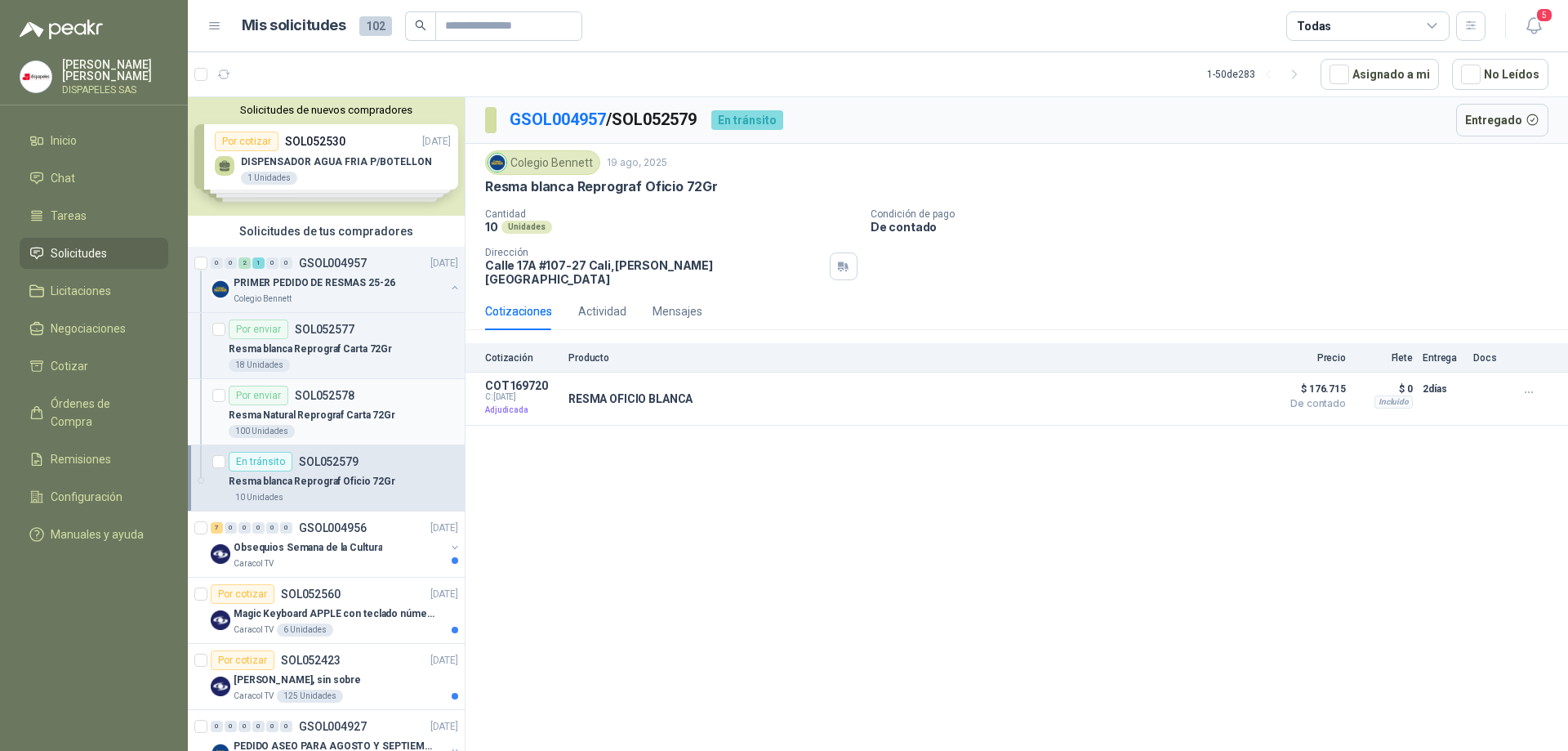
click at [326, 402] on div "Por enviar SOL052578" at bounding box center [292, 395] width 126 height 20
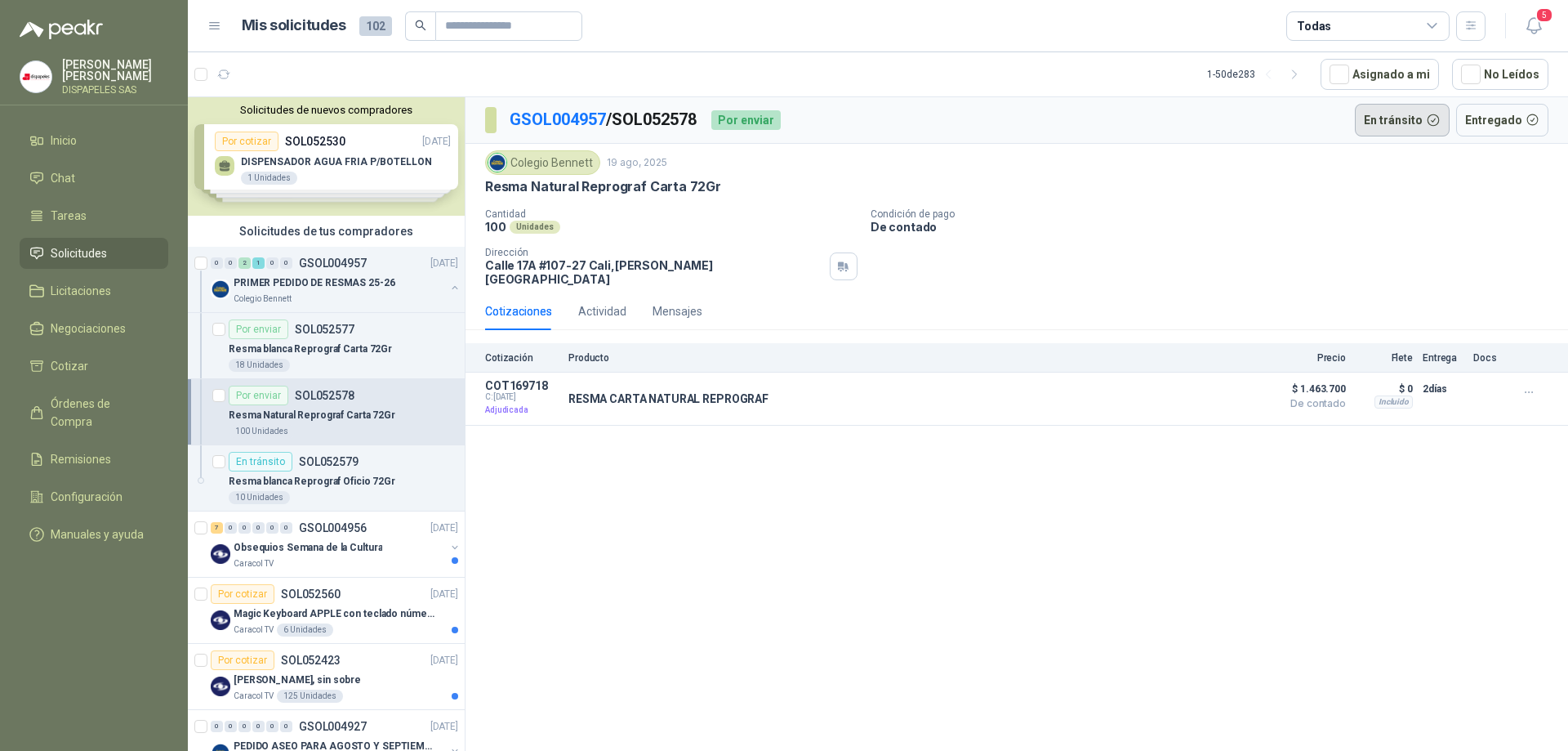
click at [1434, 122] on button "En tránsito" at bounding box center [1401, 120] width 94 height 32
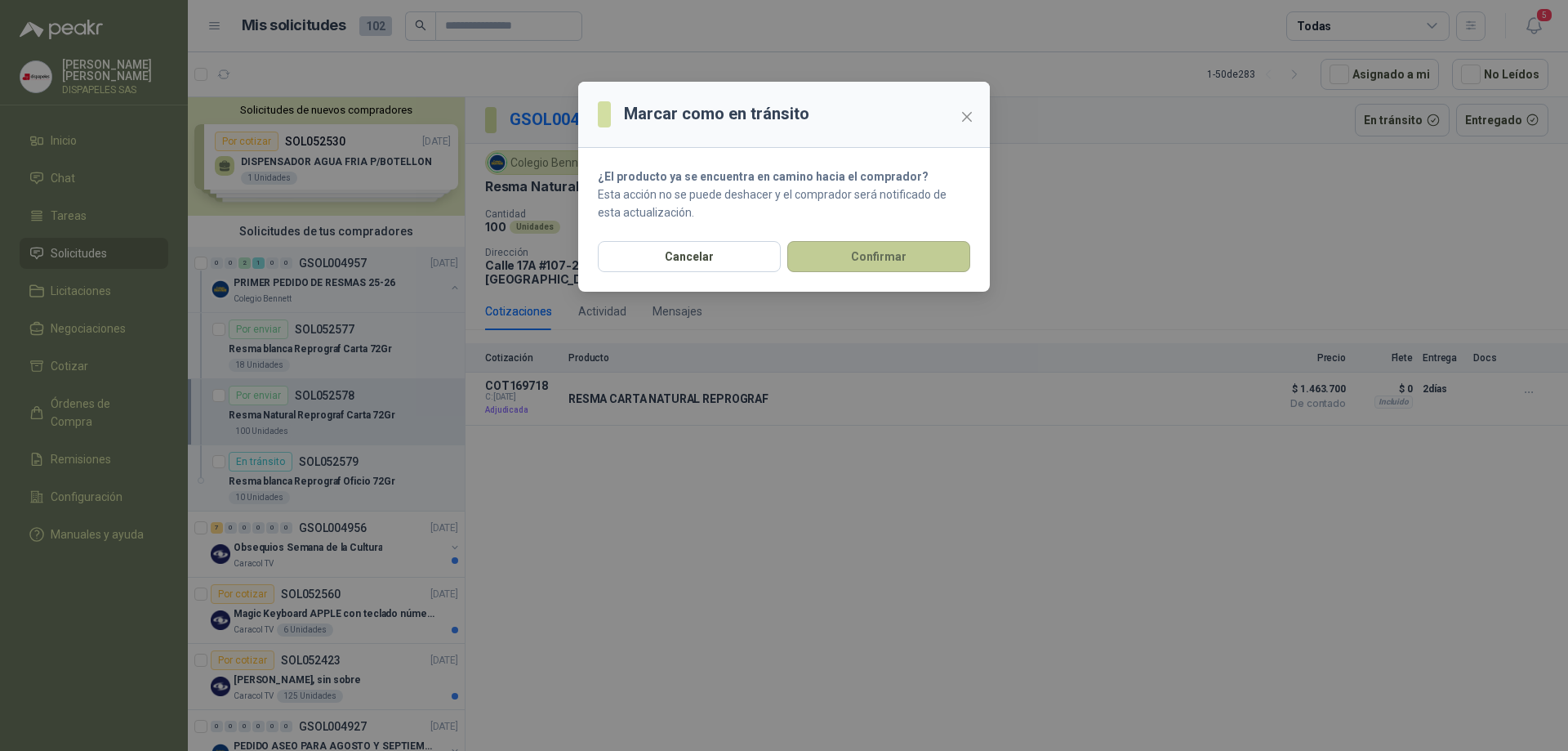
click at [888, 253] on button "Confirmar" at bounding box center [878, 257] width 183 height 31
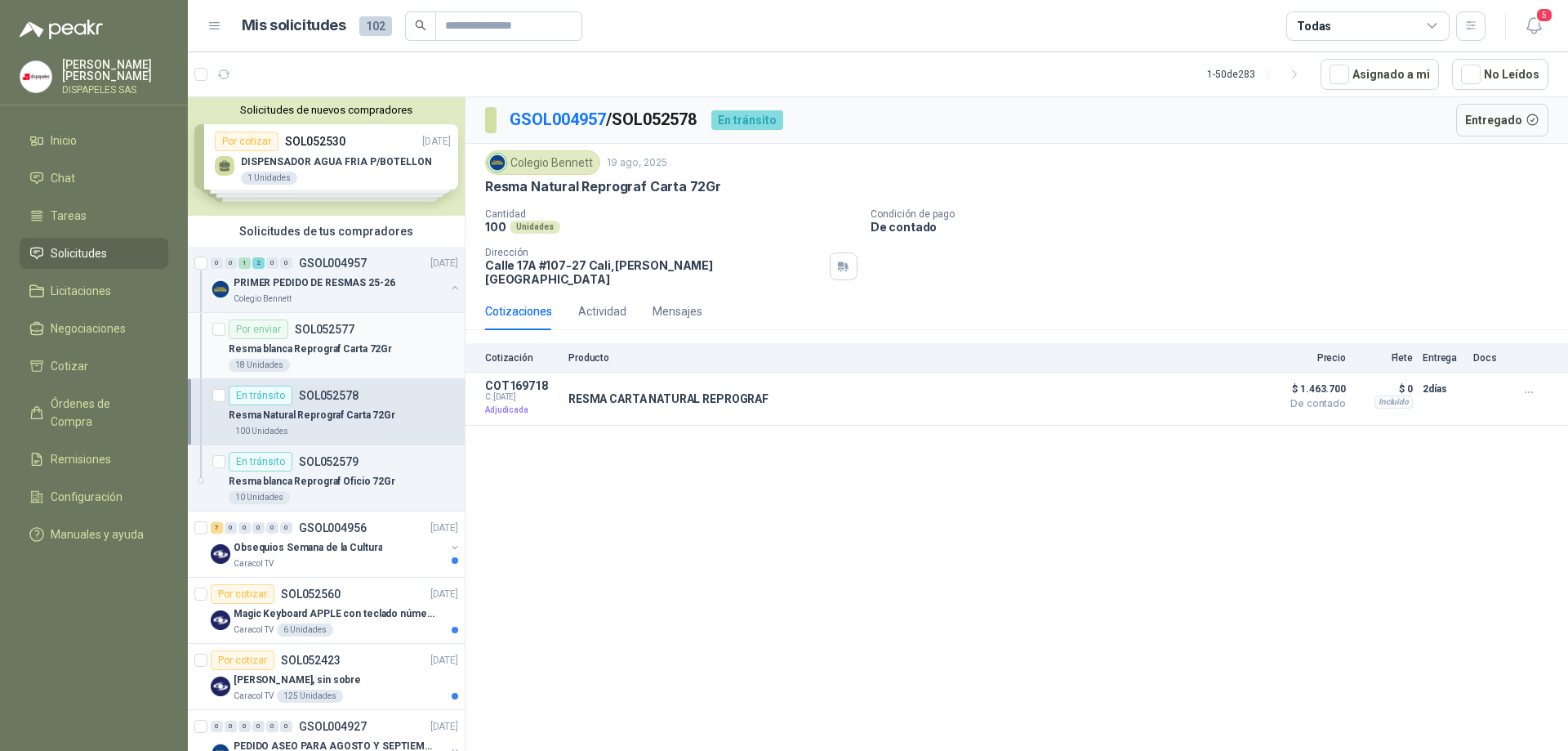
click at [335, 328] on p "SOL052577" at bounding box center [324, 329] width 59 height 11
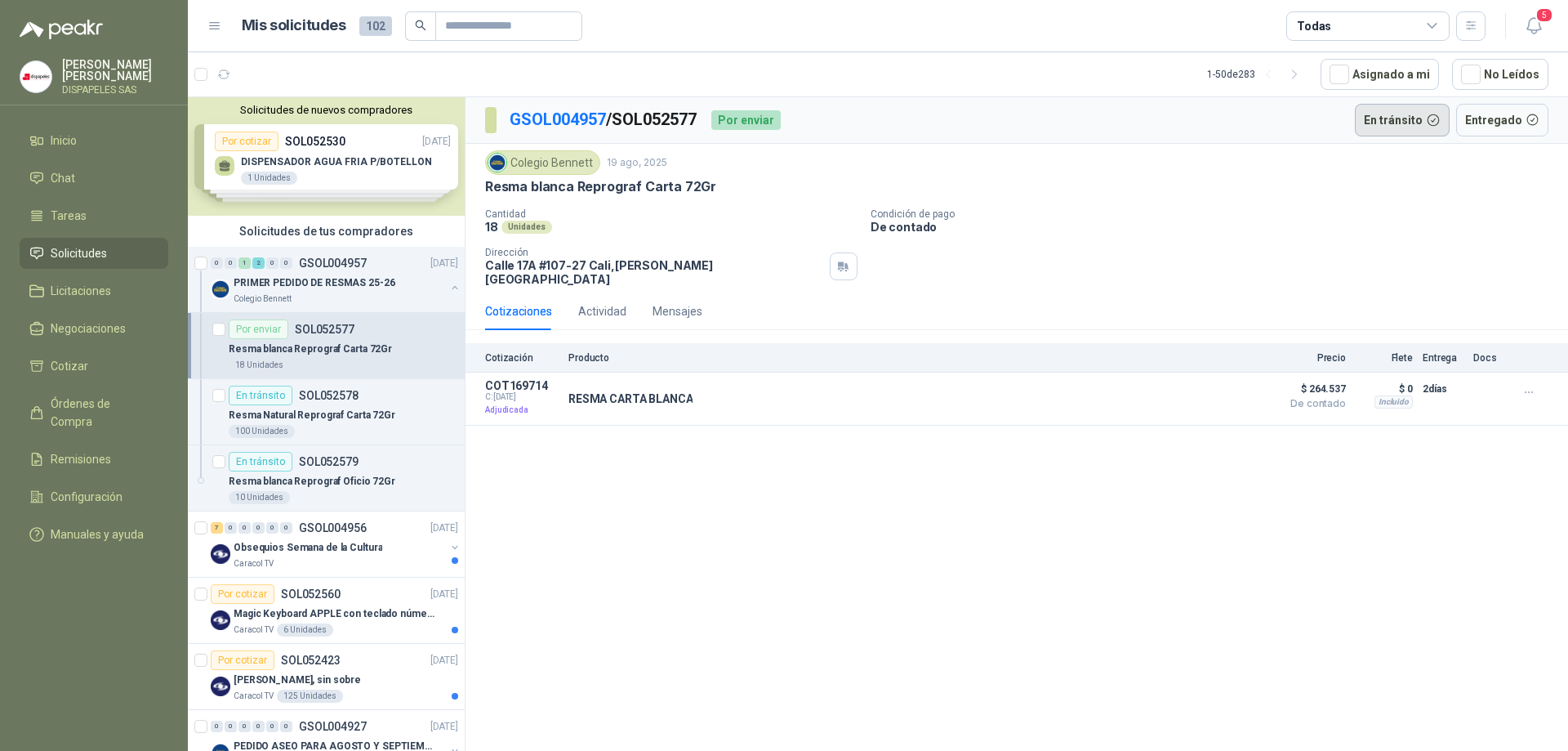
click at [1420, 122] on button "En tránsito" at bounding box center [1401, 120] width 94 height 32
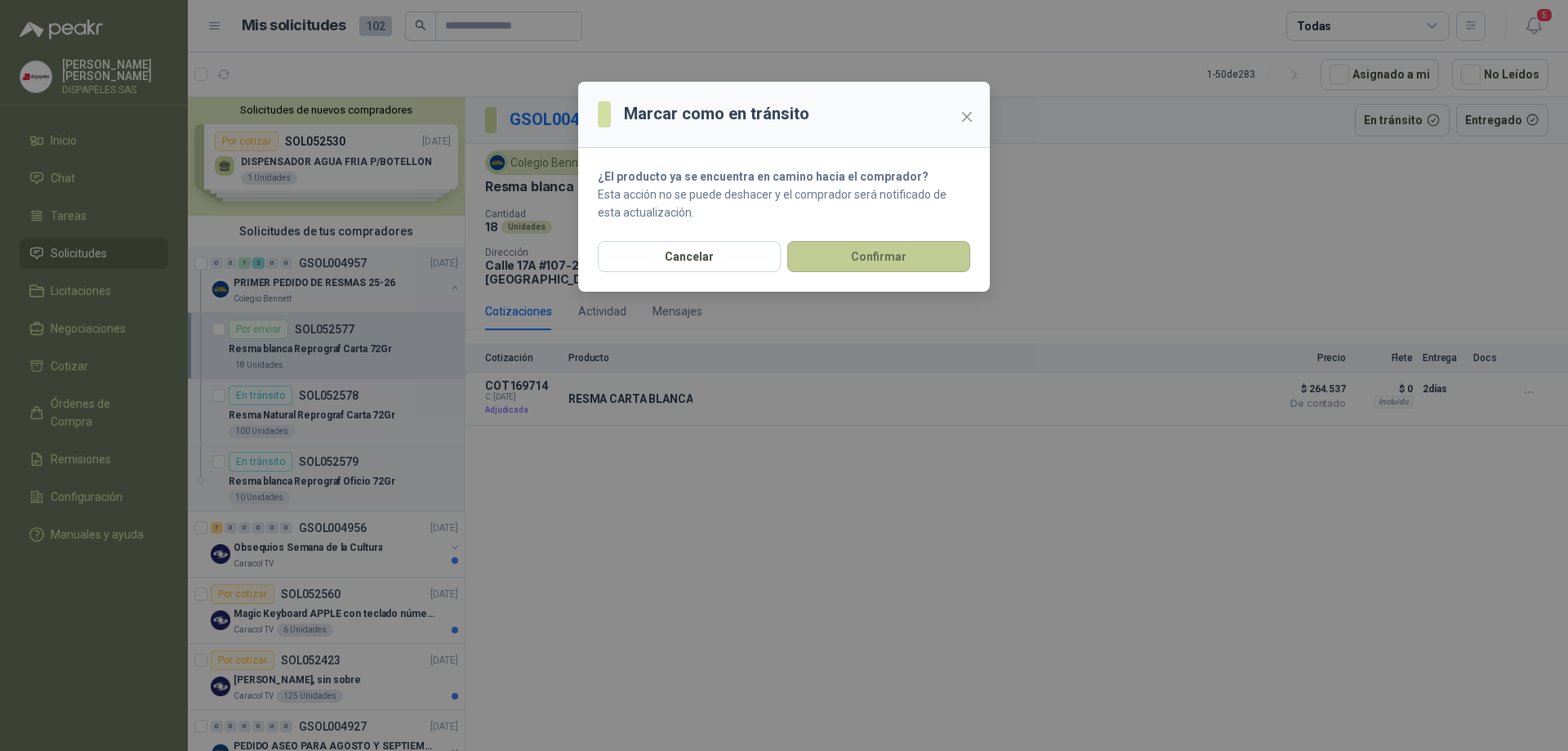
click at [854, 267] on button "Confirmar" at bounding box center [878, 257] width 183 height 31
